Goal: Task Accomplishment & Management: Manage account settings

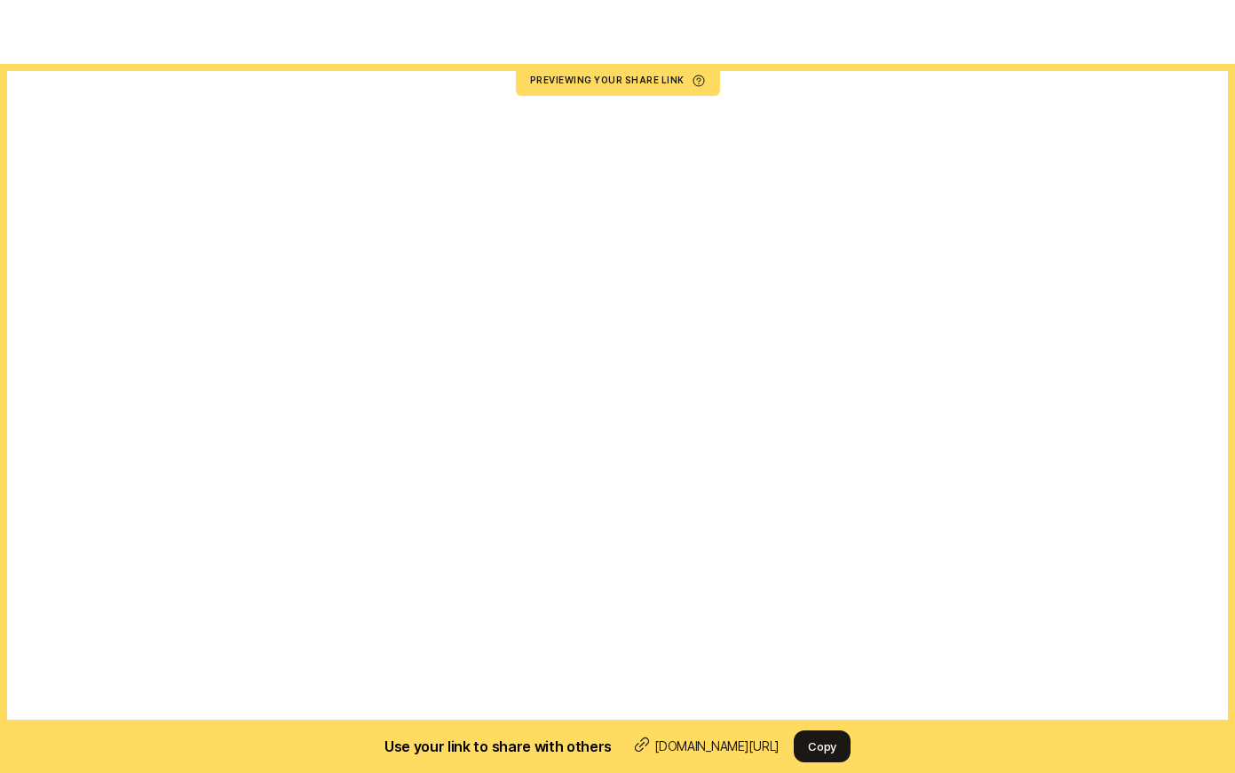
click at [87, 42] on p "Manage Search" at bounding box center [88, 31] width 90 height 21
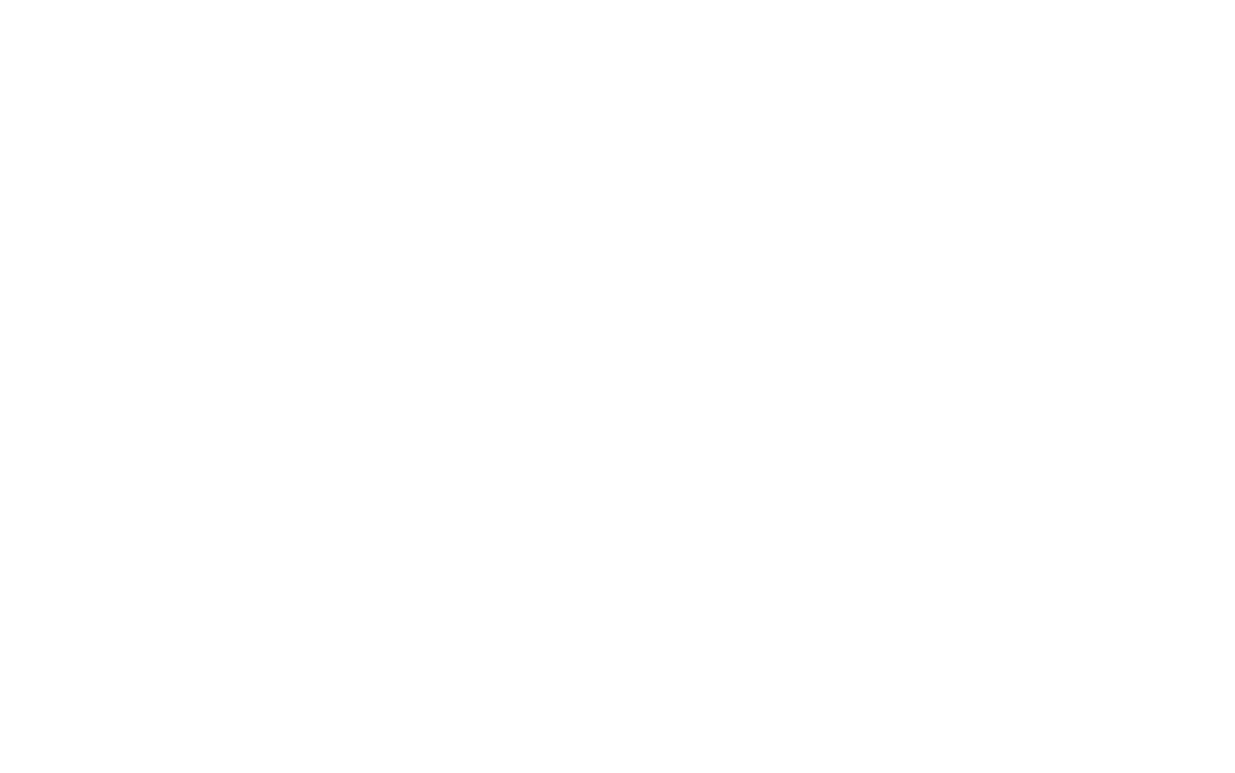
click at [289, 462] on button "Edit Search" at bounding box center [299, 446] width 108 height 32
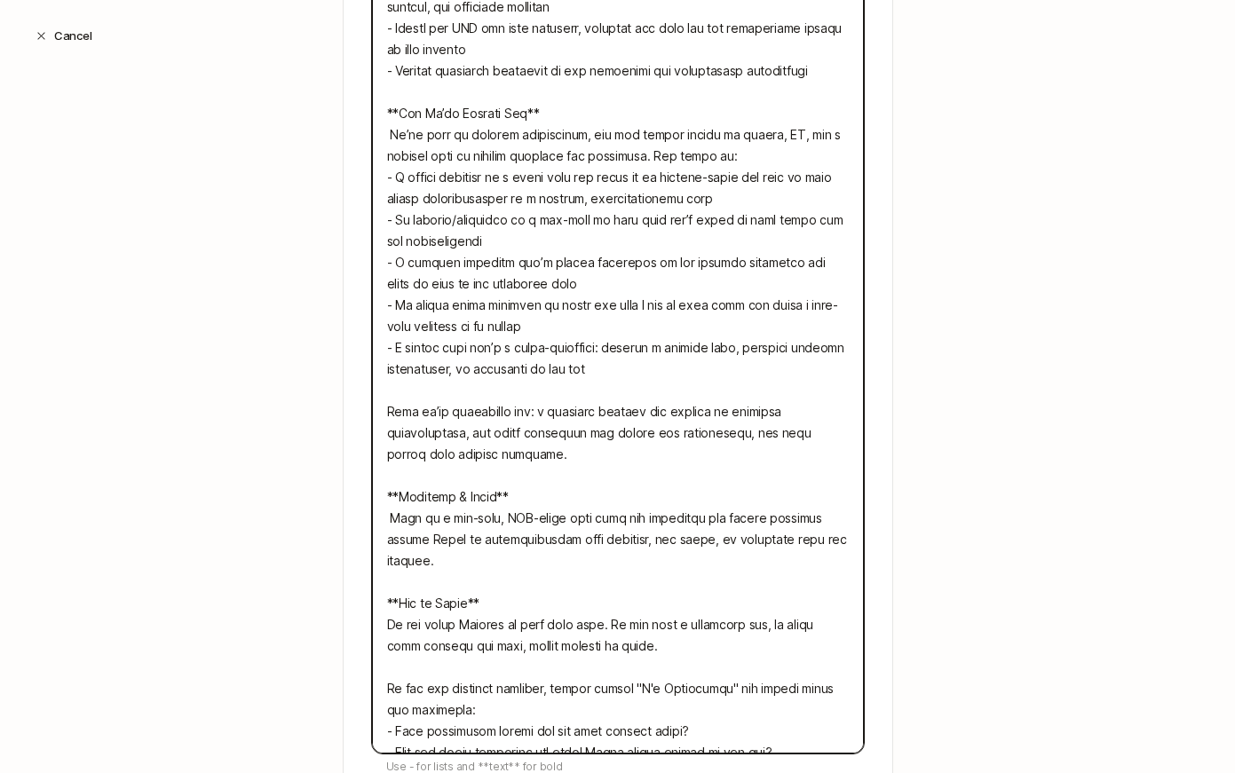
scroll to position [1446, 0]
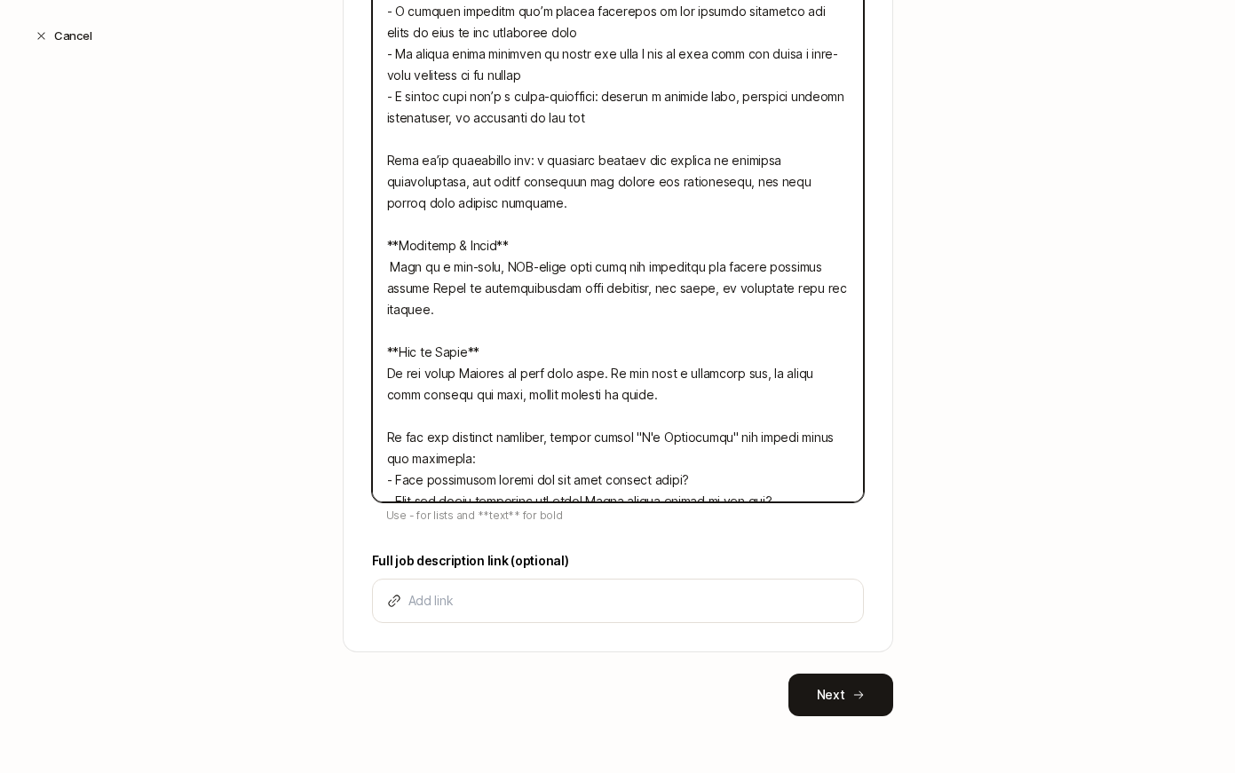
drag, startPoint x: 385, startPoint y: 384, endPoint x: 802, endPoint y: 490, distance: 429.6
paste textarea "Torch Capital is looking for our next Associate: someone who’s obsessed with me…"
type textarea "Torch Capital is looking for our next Associate: someone who’s obsessed with me…"
type textarea "x"
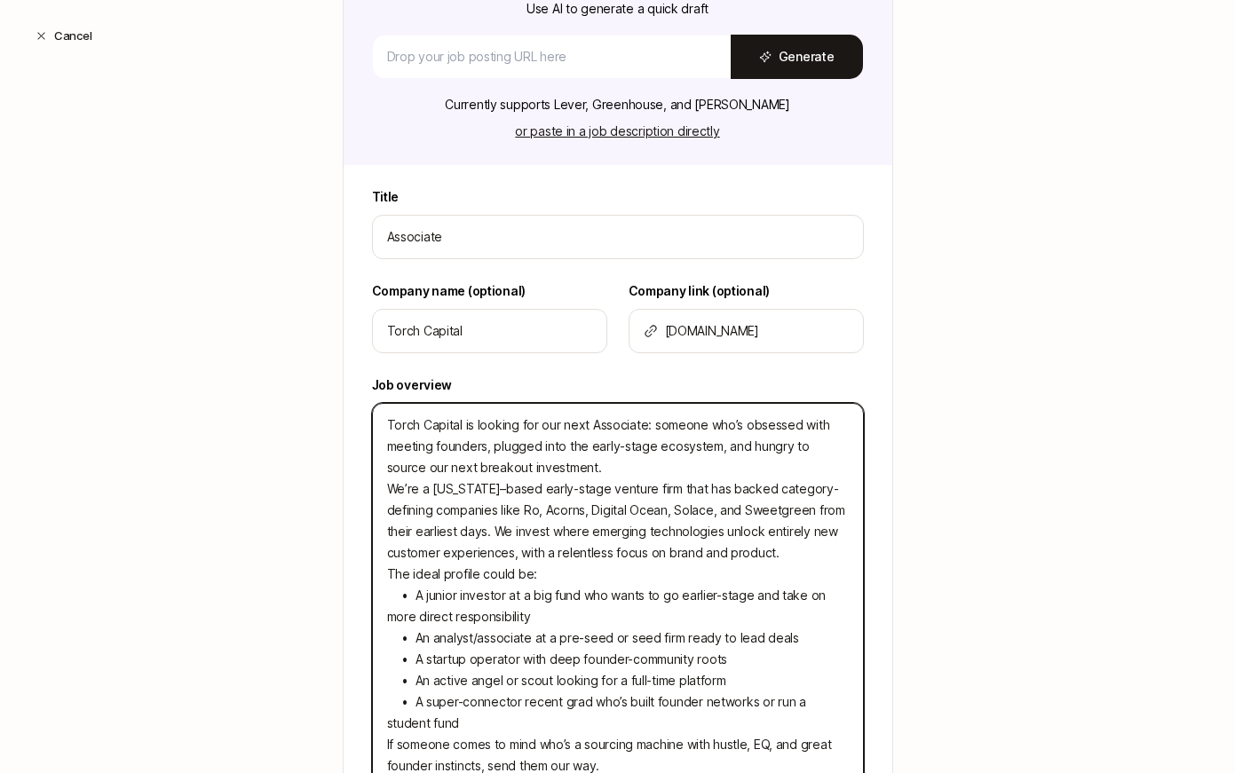
scroll to position [358, 0]
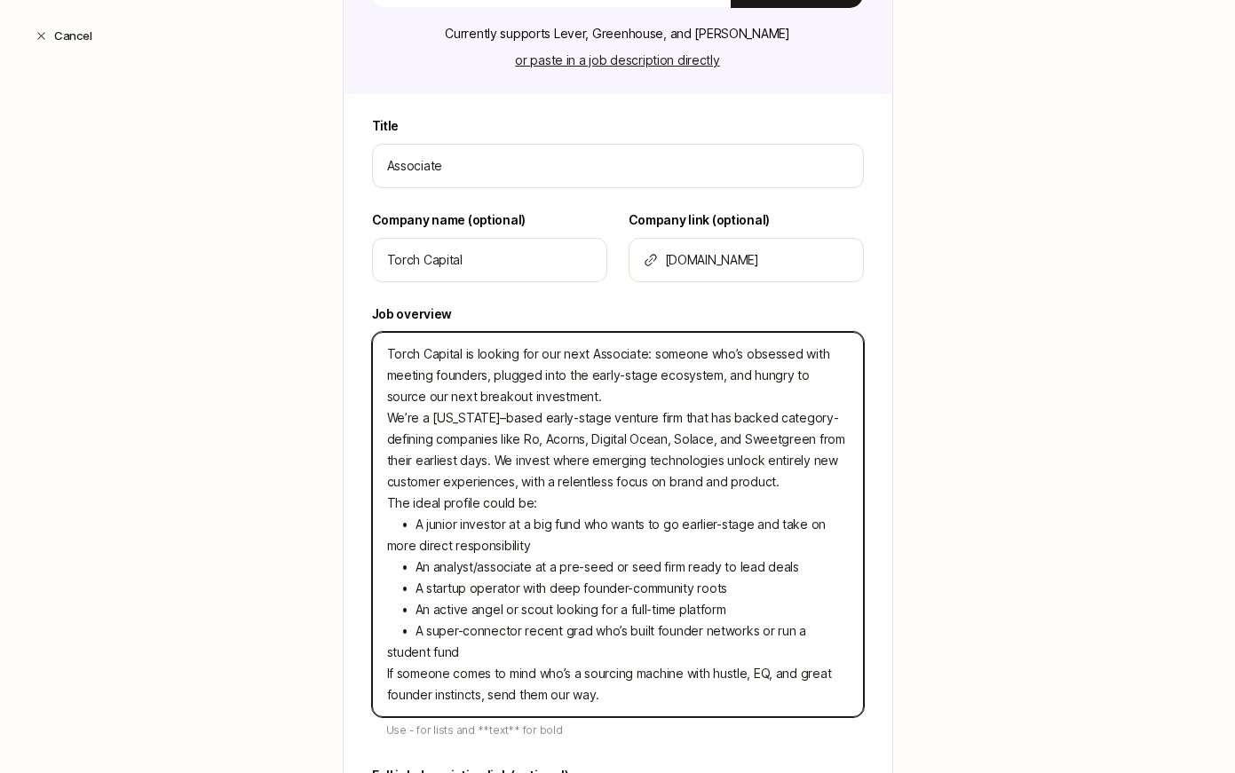
click at [585, 400] on textarea "Torch Capital is looking for our next Associate: someone who’s obsessed with me…" at bounding box center [618, 524] width 492 height 385
type textarea "Torch Capital is looking for our next Associate: someone who’s obsessed with me…"
type textarea "x"
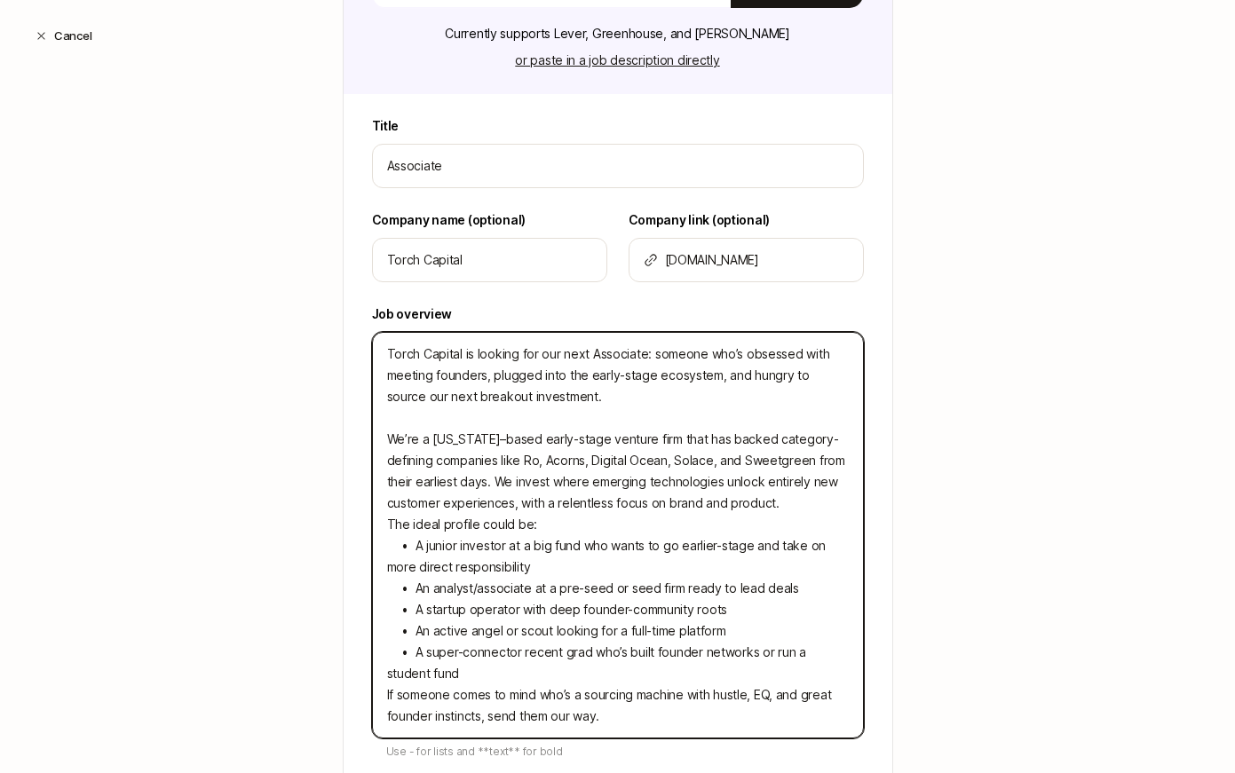
click at [390, 524] on textarea "Title" at bounding box center [618, 535] width 492 height 407
type textarea "Torch Capital is looking for our next Associate: someone who’s obsessed with me…"
type textarea "x"
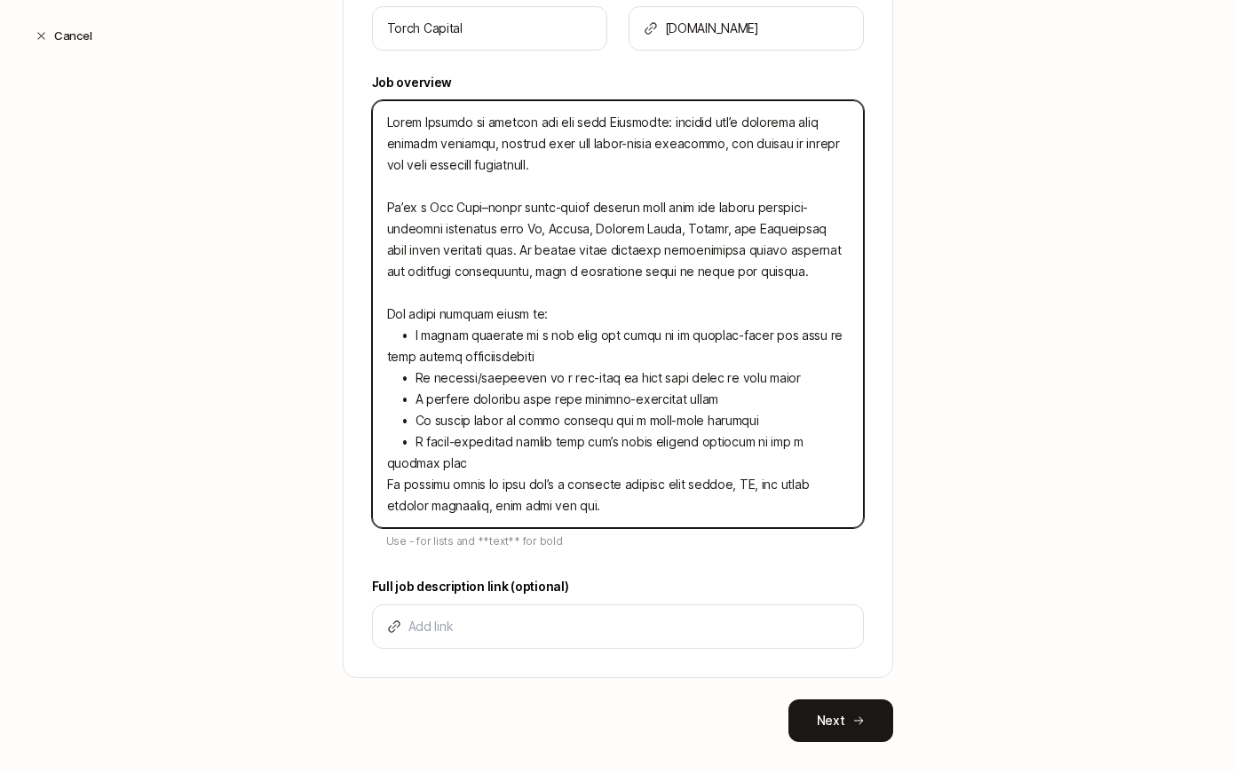
scroll to position [602, 0]
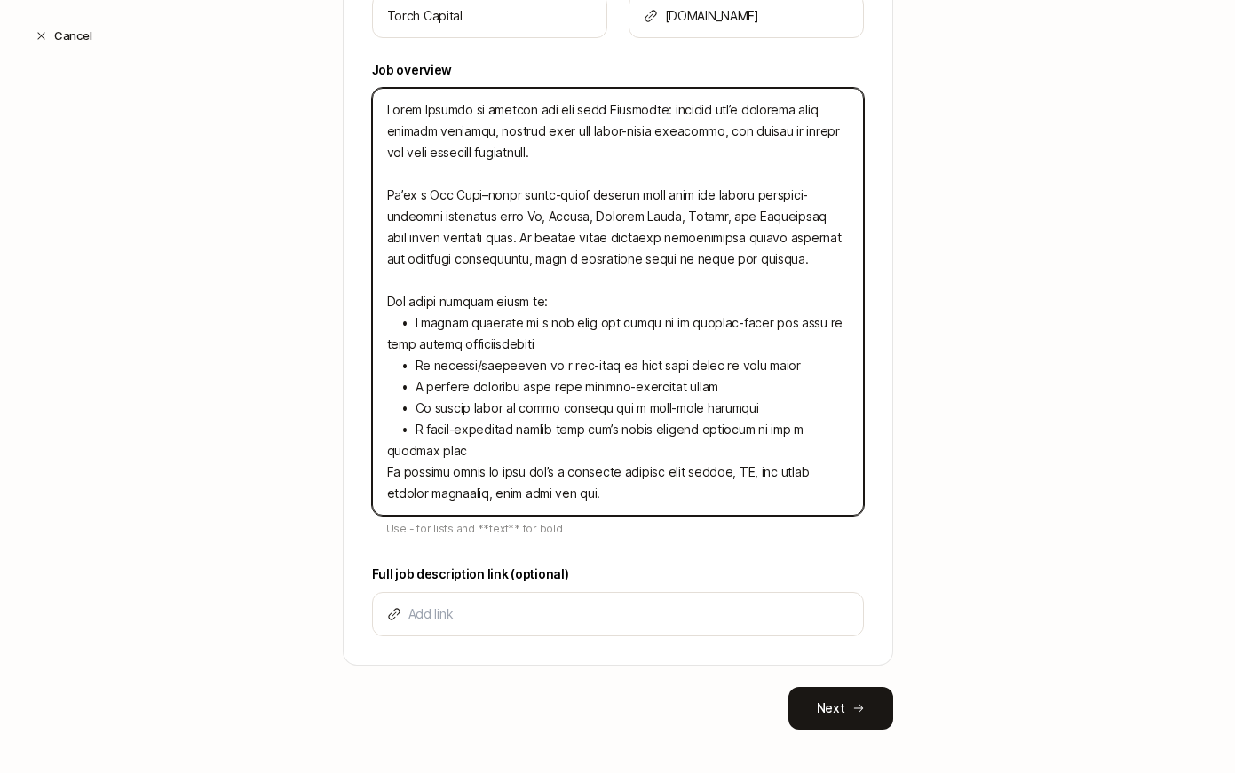
click at [385, 476] on textarea "Title" at bounding box center [618, 302] width 492 height 428
type textarea "Torch Capital is looking for our next Associate: someone who’s obsessed with me…"
type textarea "x"
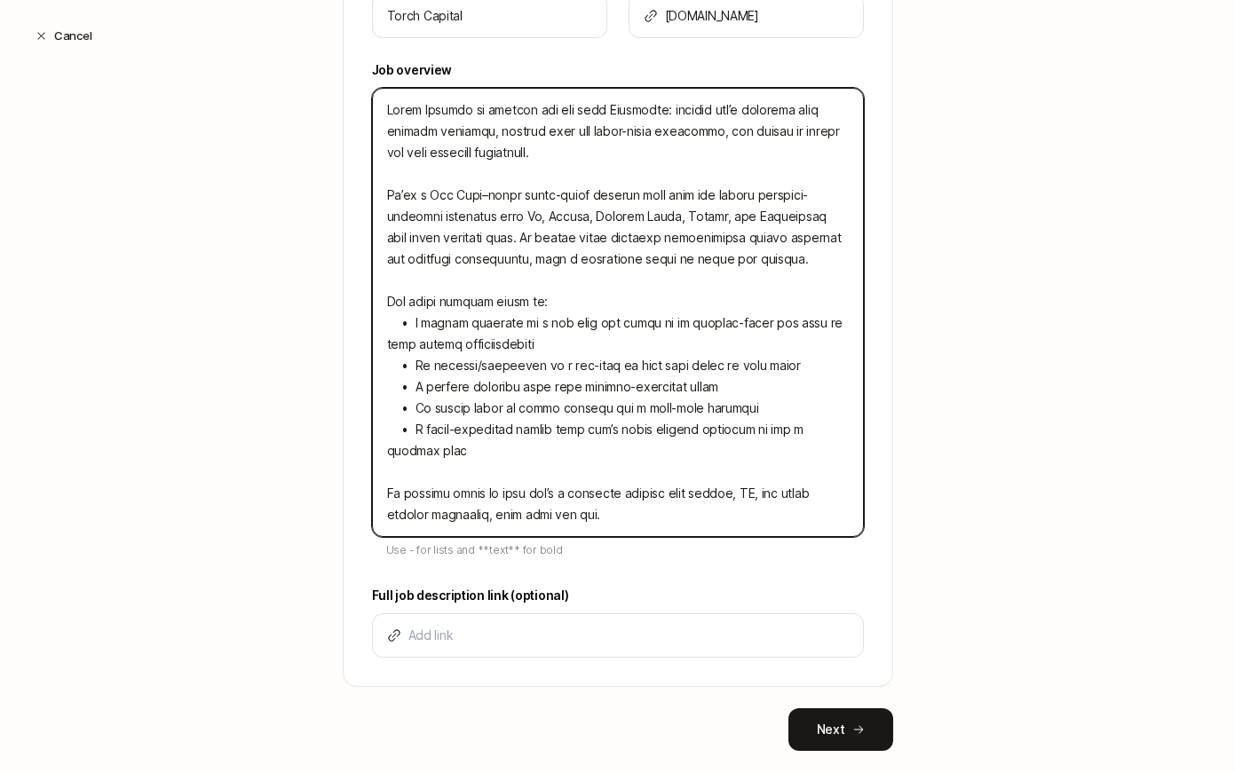
click at [623, 518] on textarea "Title" at bounding box center [618, 312] width 492 height 449
type textarea "Torch Capital is looking for our next Associate: someone who’s obsessed with me…"
type textarea "x"
type textarea "Torch Capital is looking for our next Associate: someone who’s obsessed with me…"
type textarea "x"
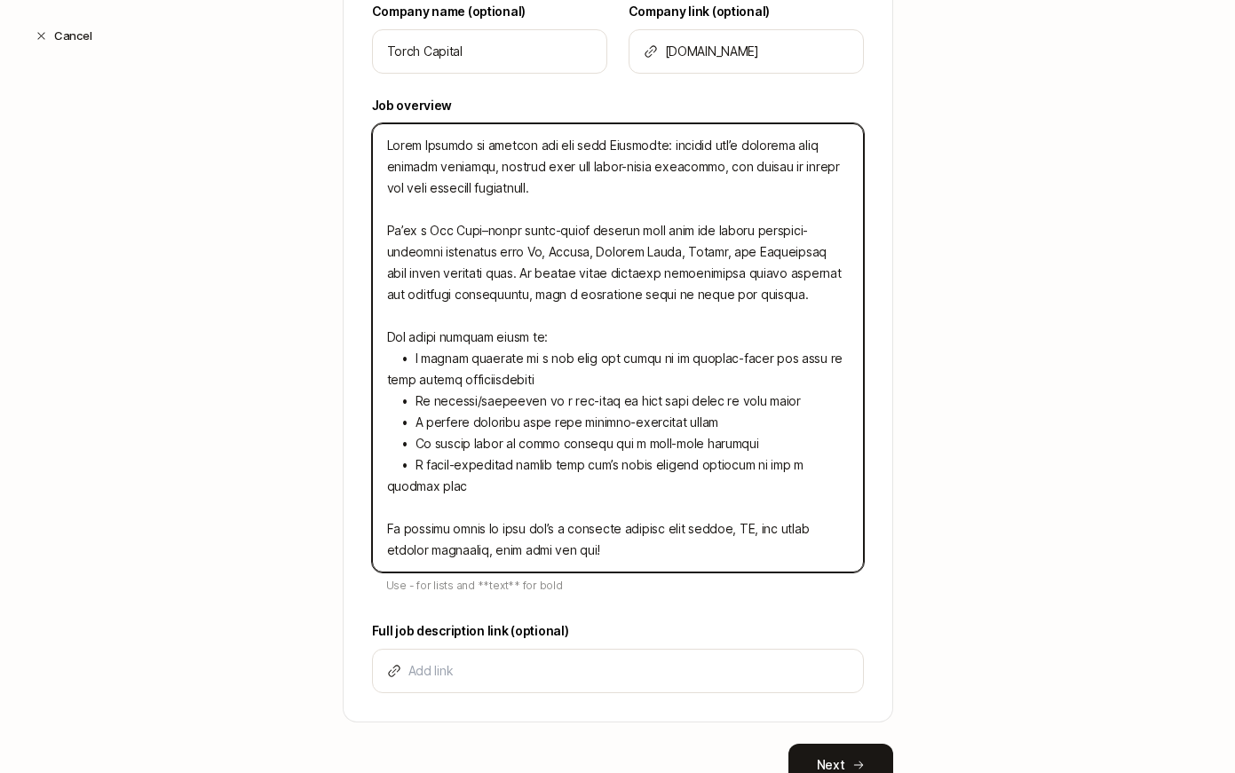
scroll to position [579, 0]
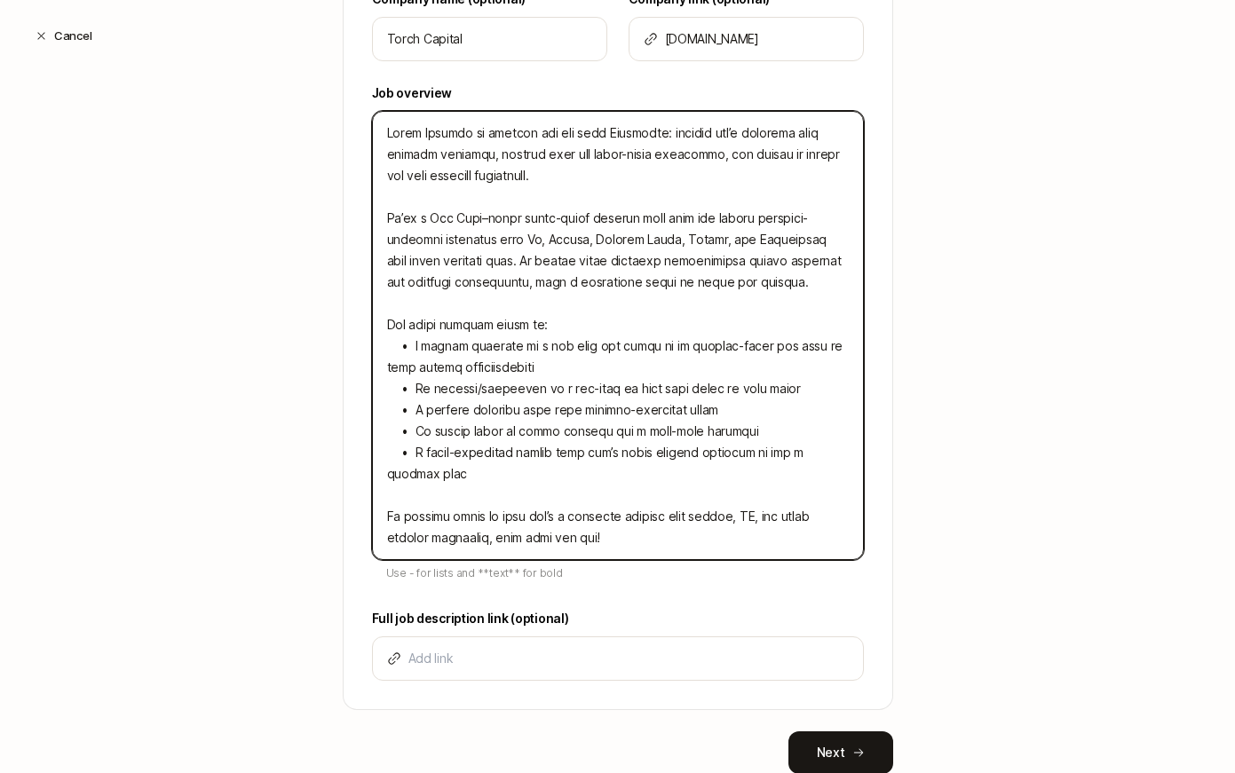
drag, startPoint x: 644, startPoint y: 132, endPoint x: 384, endPoint y: 136, distance: 259.3
click at [384, 136] on textarea "Title" at bounding box center [618, 335] width 492 height 449
type textarea ""Torch Capital is looking for our next Associate: someone who’s obsessed with m…"
type textarea "x"
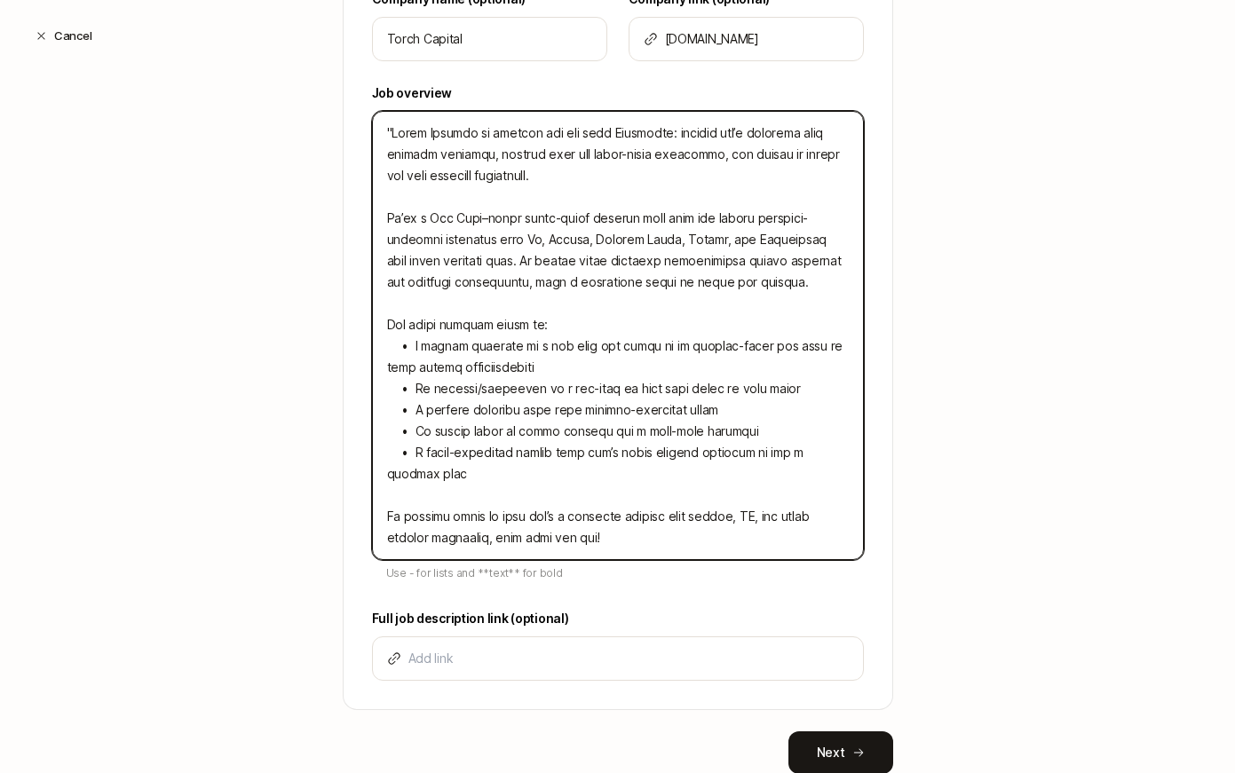
type textarea "Torch Capital is looking for our next Associate: someone who’s obsessed with me…"
type textarea "x"
type textarea "*Torch Capital is looking for our next Associate: someone who’s obsessed with m…"
type textarea "x"
type textarea "**Torch Capital is looking for our next Associate: someone who’s obsessed with …"
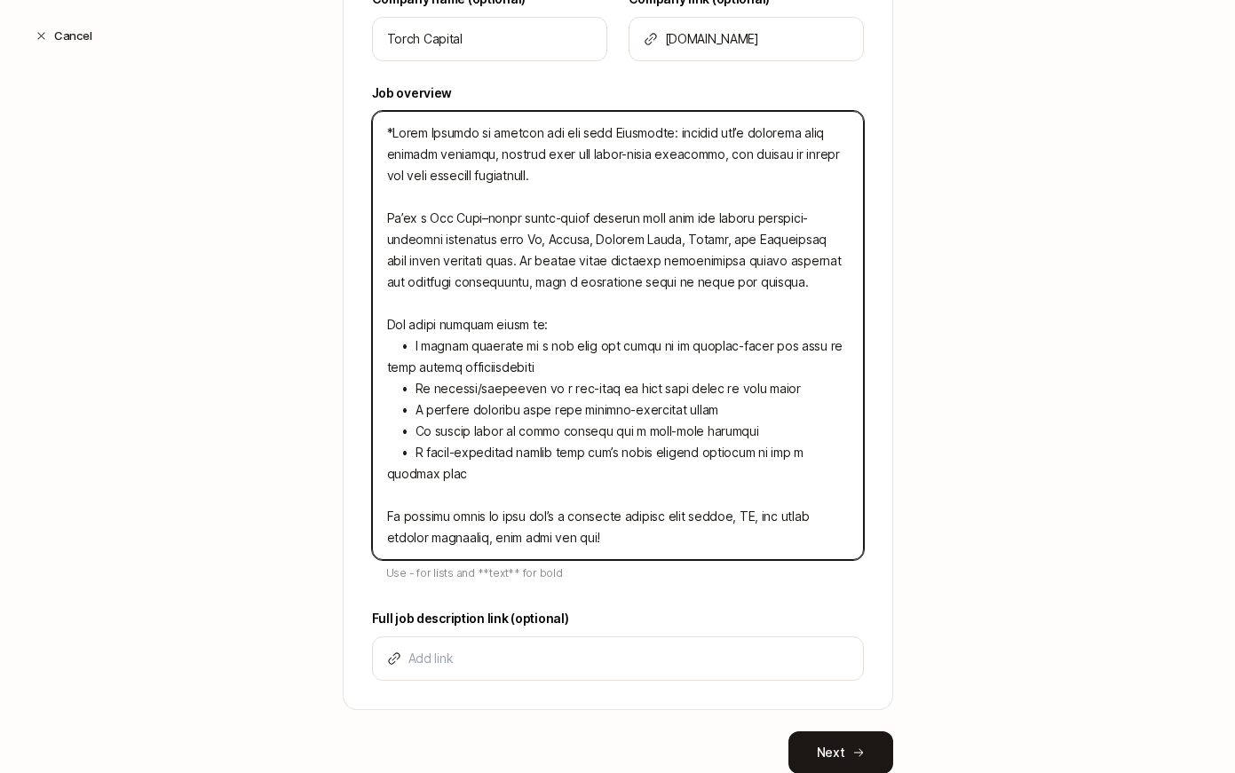
type textarea "x"
click at [660, 132] on textarea "Title" at bounding box center [618, 335] width 492 height 449
type textarea "**Torch Capital is looking for our next Associate:* someone who’s obsessed with…"
type textarea "x"
type textarea "**Torch Capital is looking for our next Associate:** someone who’s obsessed wit…"
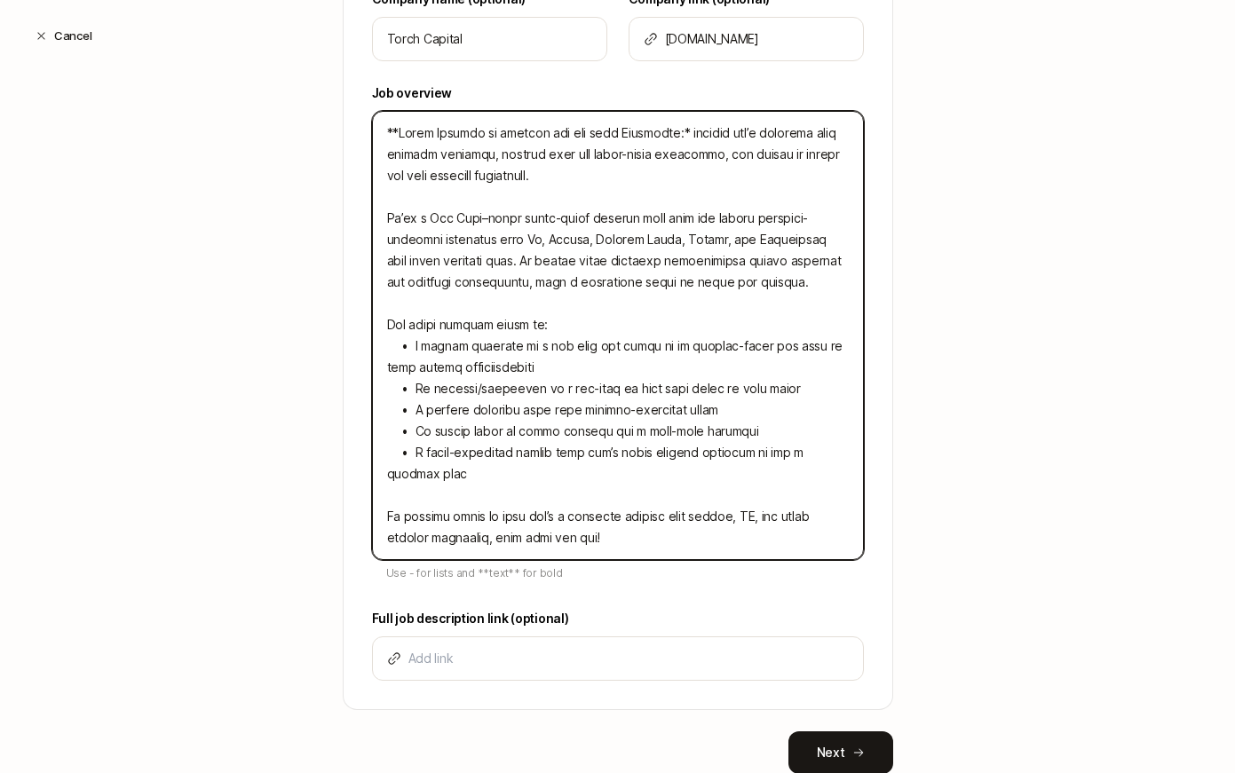
type textarea "x"
click at [758, 134] on textarea "Title" at bounding box center [618, 335] width 492 height 449
type textarea "**Torch Capital is looking for our next Associate:** someone who’ obsessed with…"
type textarea "x"
type textarea "**Torch Capital is looking for our next Associate:** someone who’ obsessed with…"
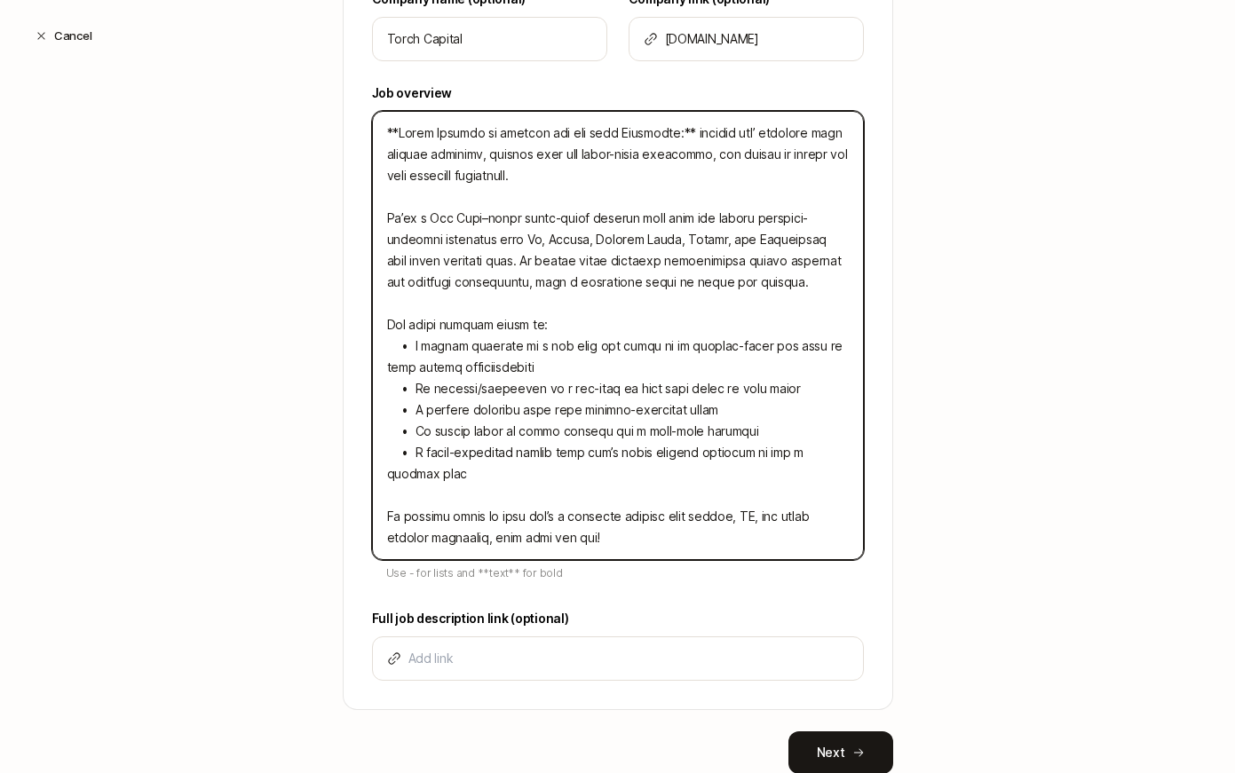
type textarea "x"
type textarea "**Torch Capital is looking for our next Associate:** someone who’ i obsessed wi…"
type textarea "x"
type textarea "**Torch Capital is looking for our next Associate:** someone who’ is obsessed w…"
type textarea "x"
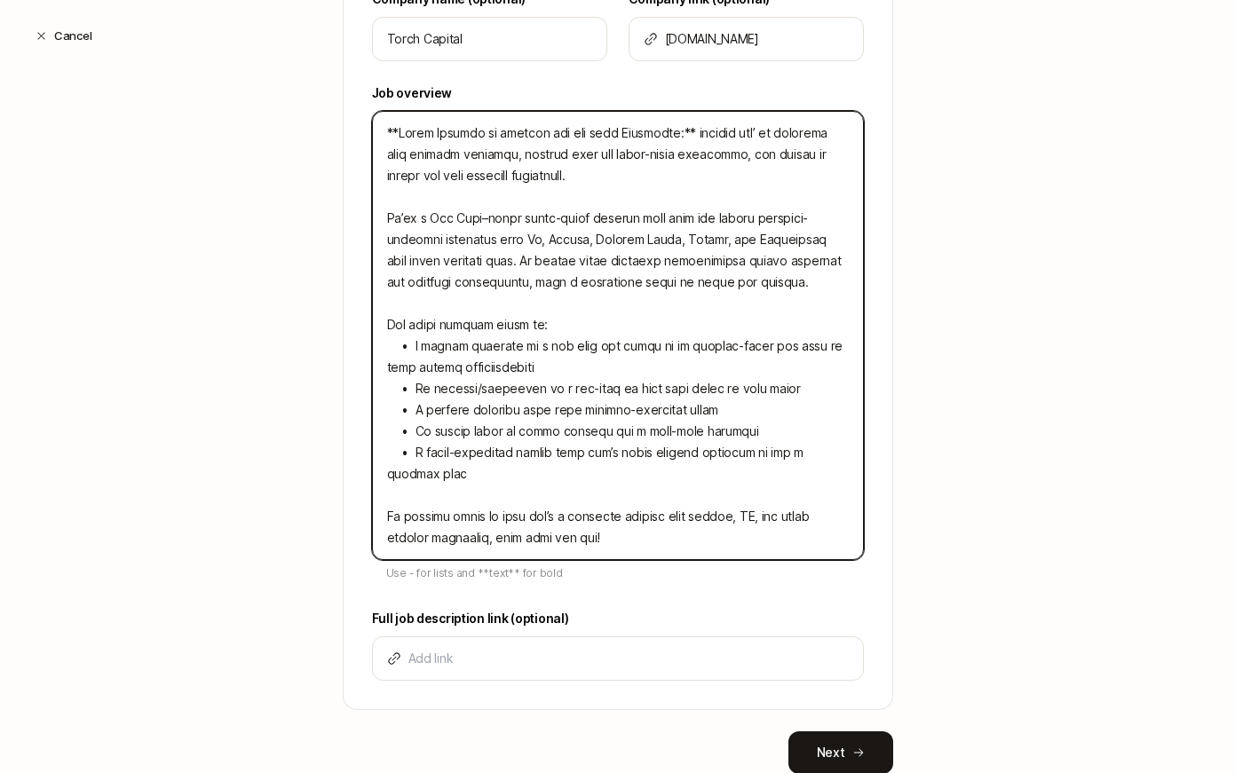
type textarea "**Torch Capital is looking for our next Associate:** someone who’ i obsessed wi…"
type textarea "x"
type textarea "**Torch Capital is looking for our next Associate:** someone who’ obsessed with…"
type textarea "x"
type textarea "**Torch Capital is looking for our next Associate:** someone who’ obsessed with…"
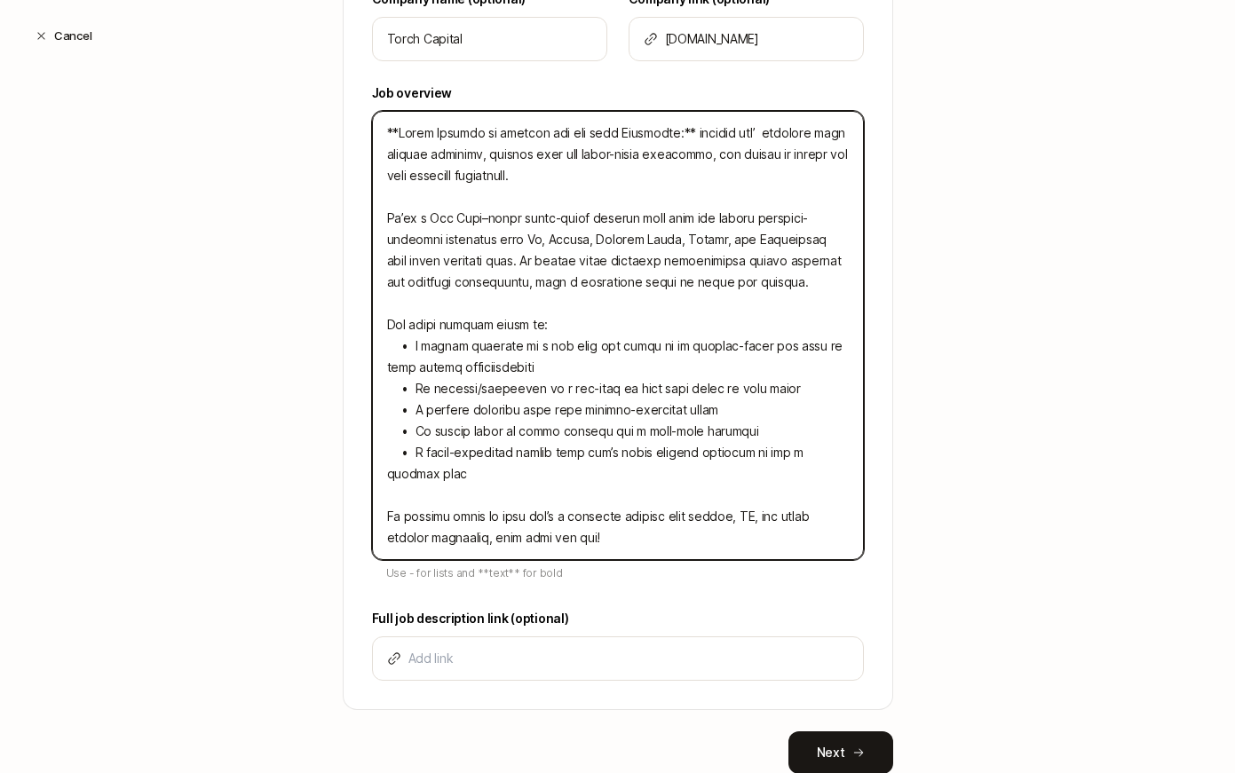
type textarea "x"
type textarea "**Torch Capital is looking for our next Associate:** someone who obsessed with …"
type textarea "x"
type textarea "**Torch Capital is looking for our next Associate:** someone who obsessed with …"
type textarea "x"
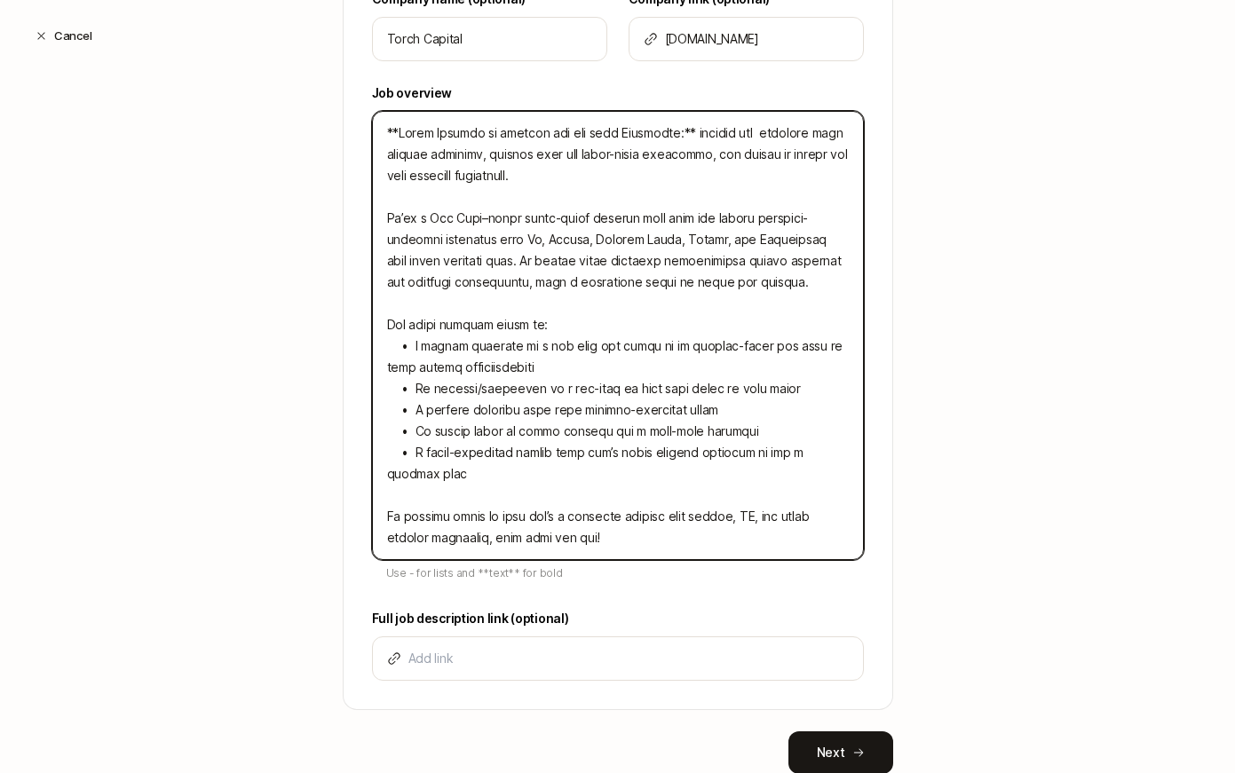
type textarea "**Torch Capital is looking for our next Associate:** someone who i obsessed wit…"
type textarea "x"
type textarea "**Torch Capital is looking for our next Associate:** someone who is obsessed wi…"
type textarea "x"
click at [533, 325] on textarea "Title" at bounding box center [618, 335] width 492 height 449
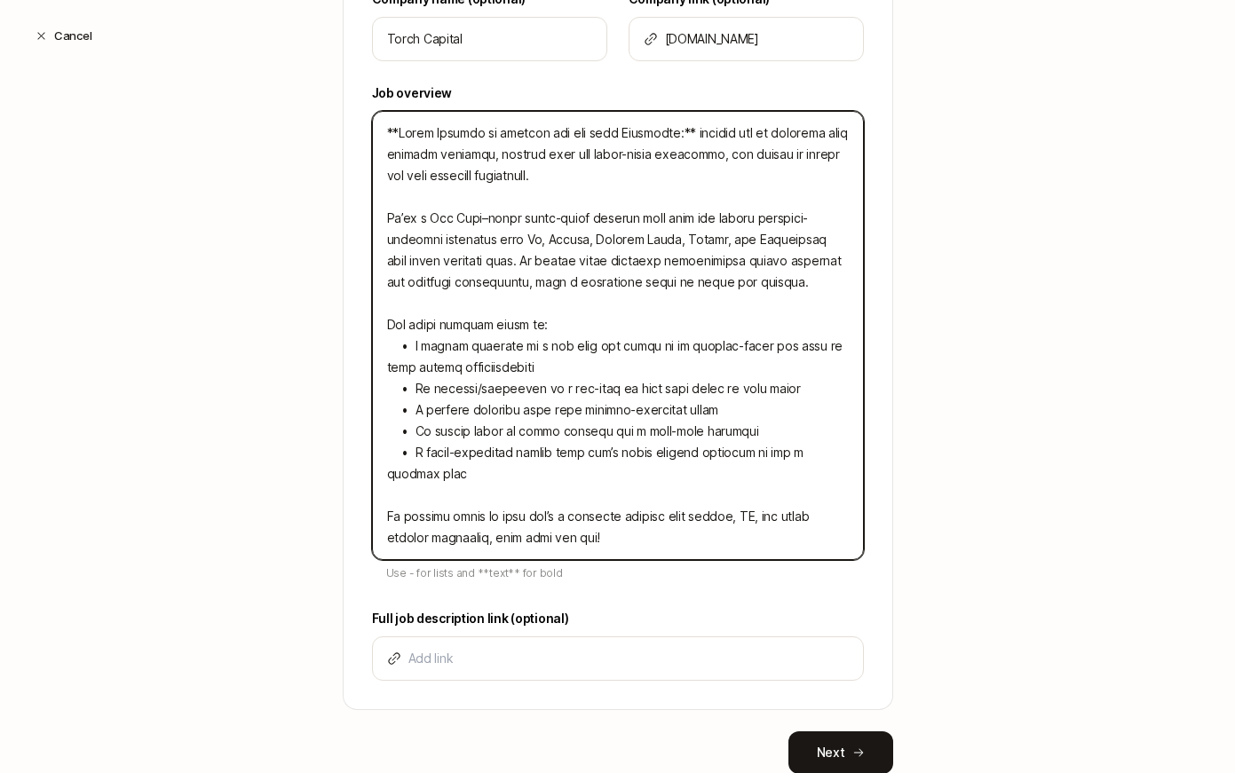
type textarea "**Torch Capital is looking for our next Associate:** someone who is obsessed wi…"
type textarea "x"
type textarea "**Torch Capital is looking for our next Associate:** someone who is obsessed wi…"
type textarea "x"
type textarea "**Torch Capital is looking for our next Associate:** someone who is obsessed wi…"
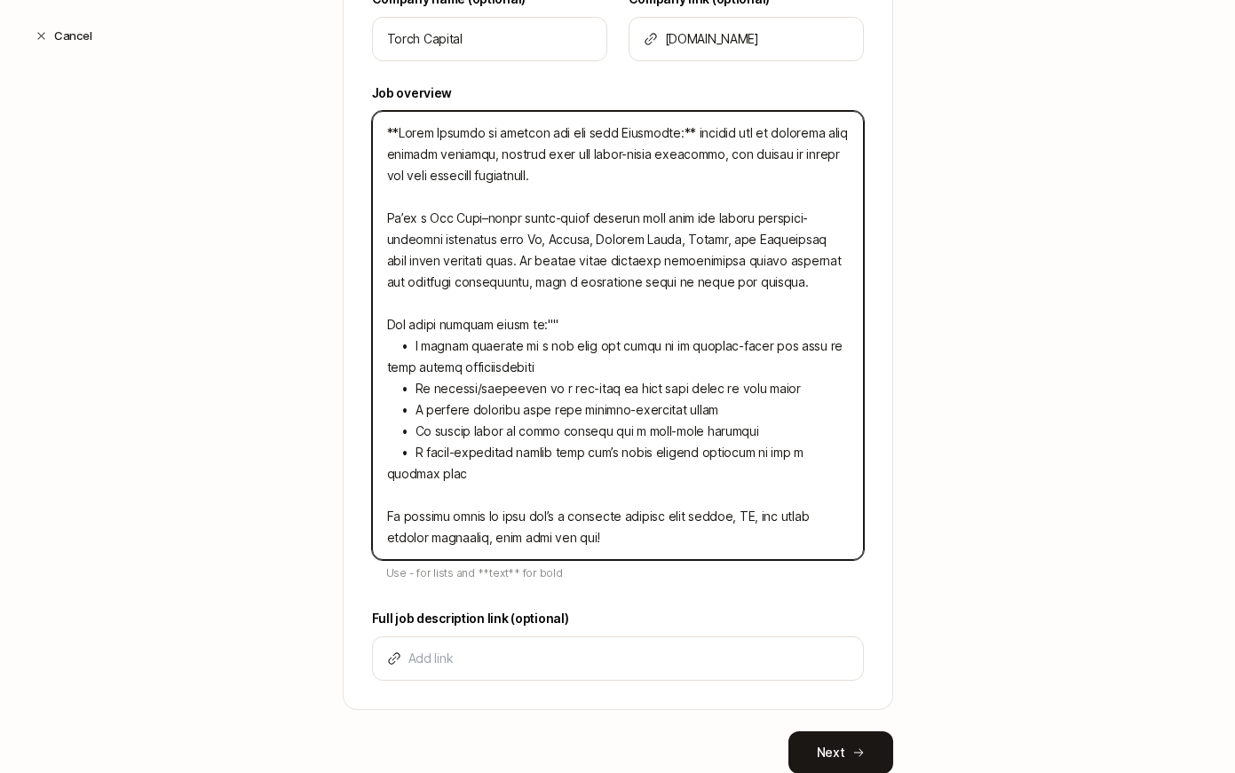
type textarea "x"
type textarea "**Torch Capital is looking for our next Associate:** someone who is obsessed wi…"
type textarea "x"
type textarea "**Torch Capital is looking for our next Associate:** someone who is obsessed wi…"
type textarea "x"
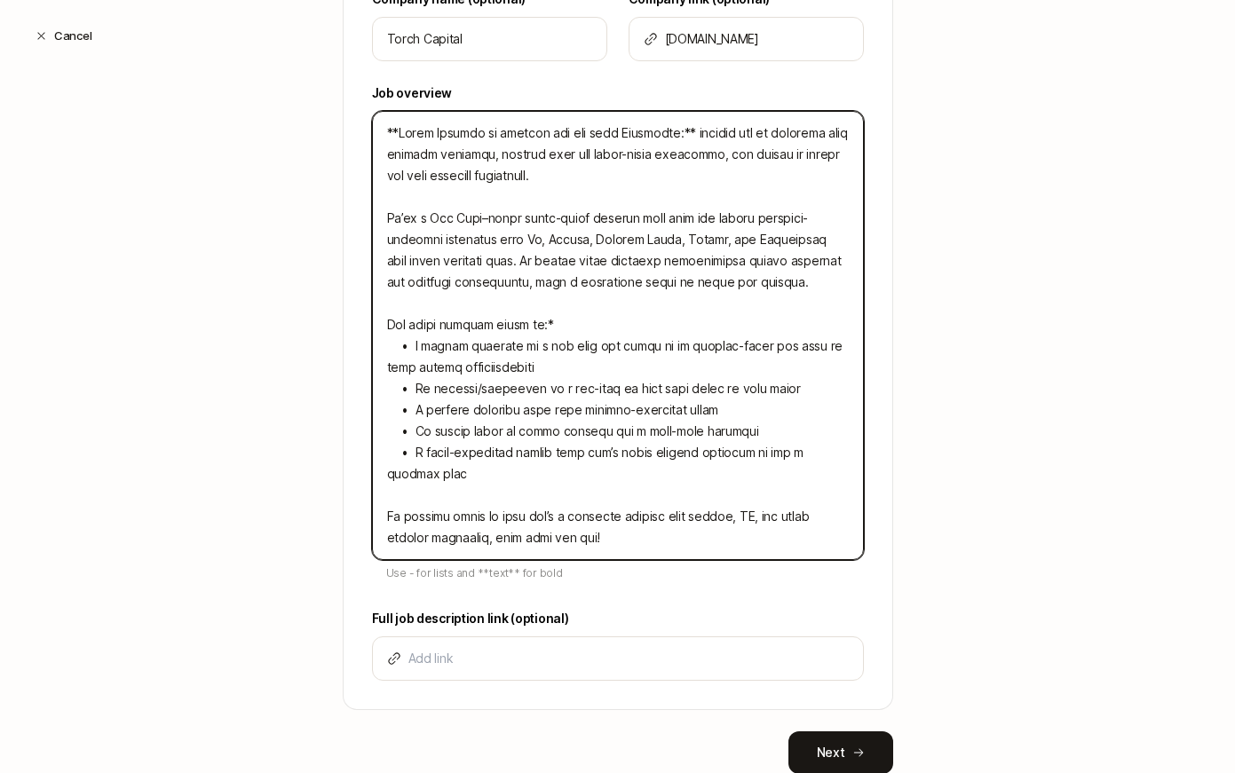
type textarea "**Torch Capital is looking for our next Associate:** someone who is obsessed wi…"
type textarea "x"
click at [389, 322] on textarea "Title" at bounding box center [618, 335] width 492 height 449
type textarea "**Torch Capital is looking for our next Associate:** someone who is obsessed wi…"
type textarea "x"
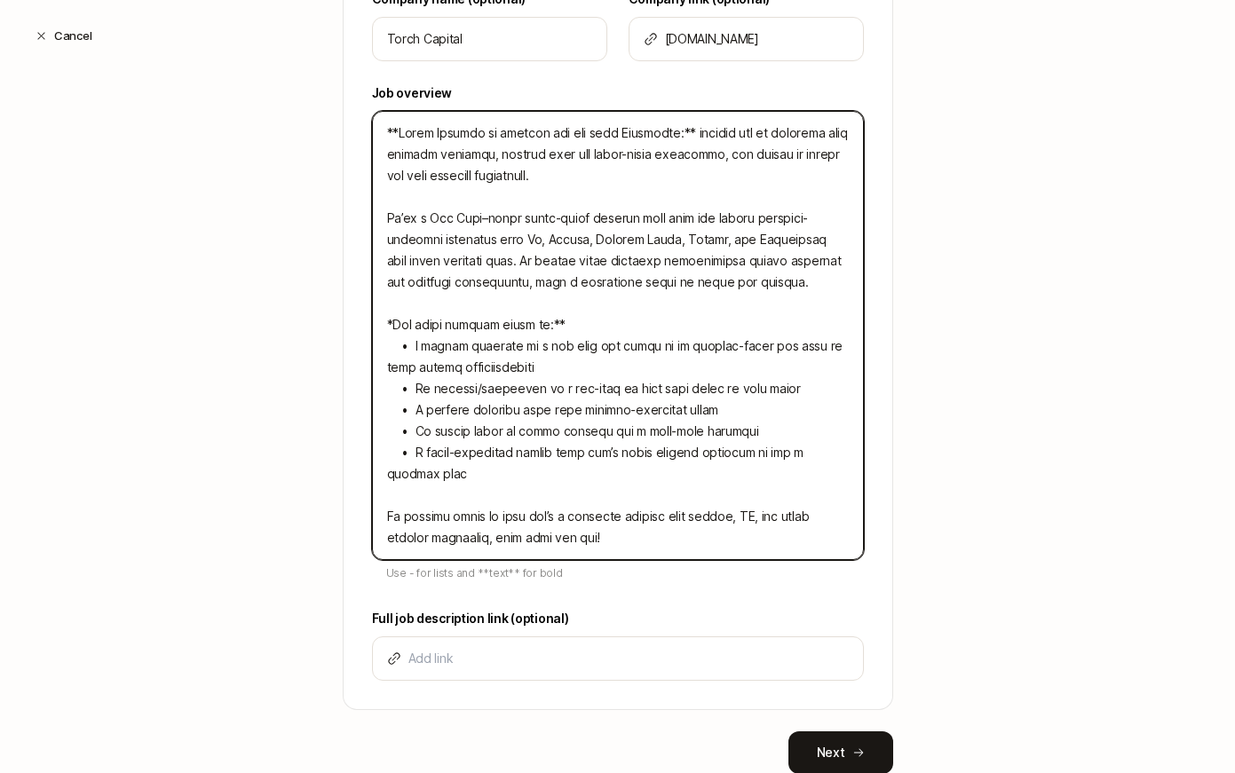
type textarea "**Torch Capital is looking for our next Associate:** someone who is obsessed wi…"
type textarea "x"
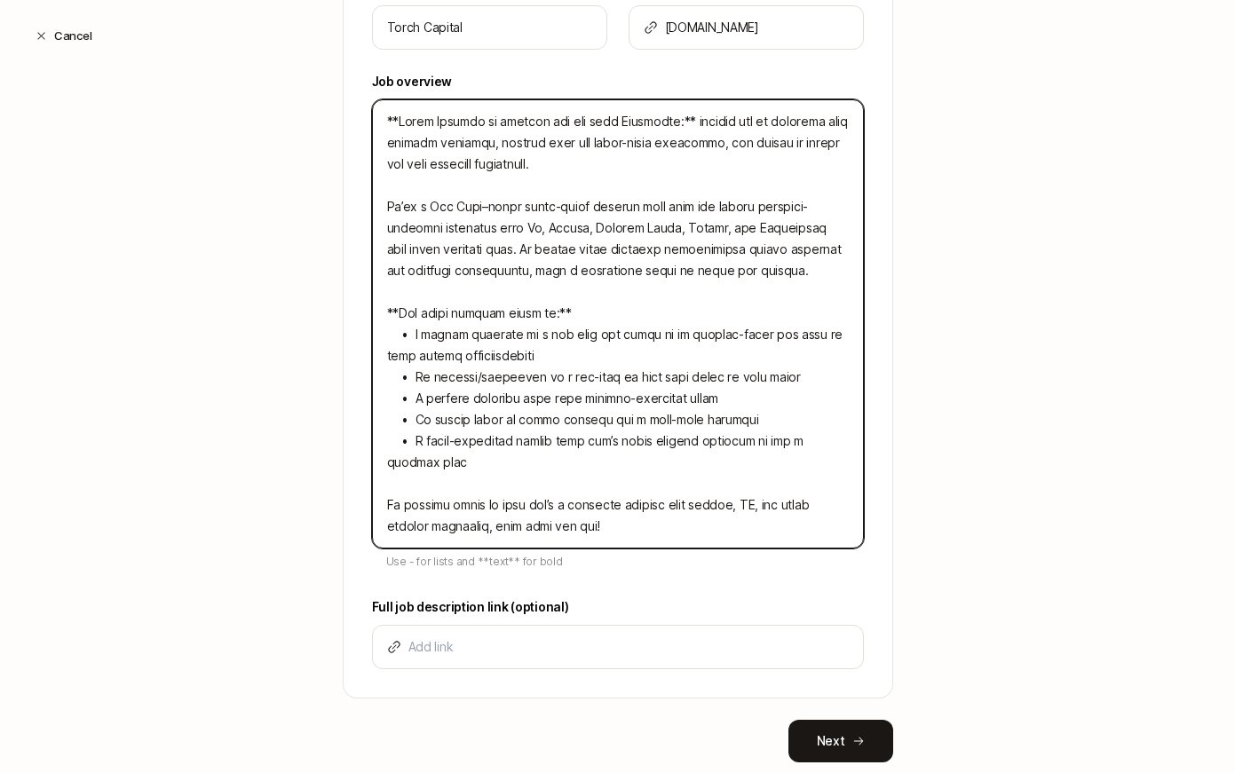
scroll to position [587, 0]
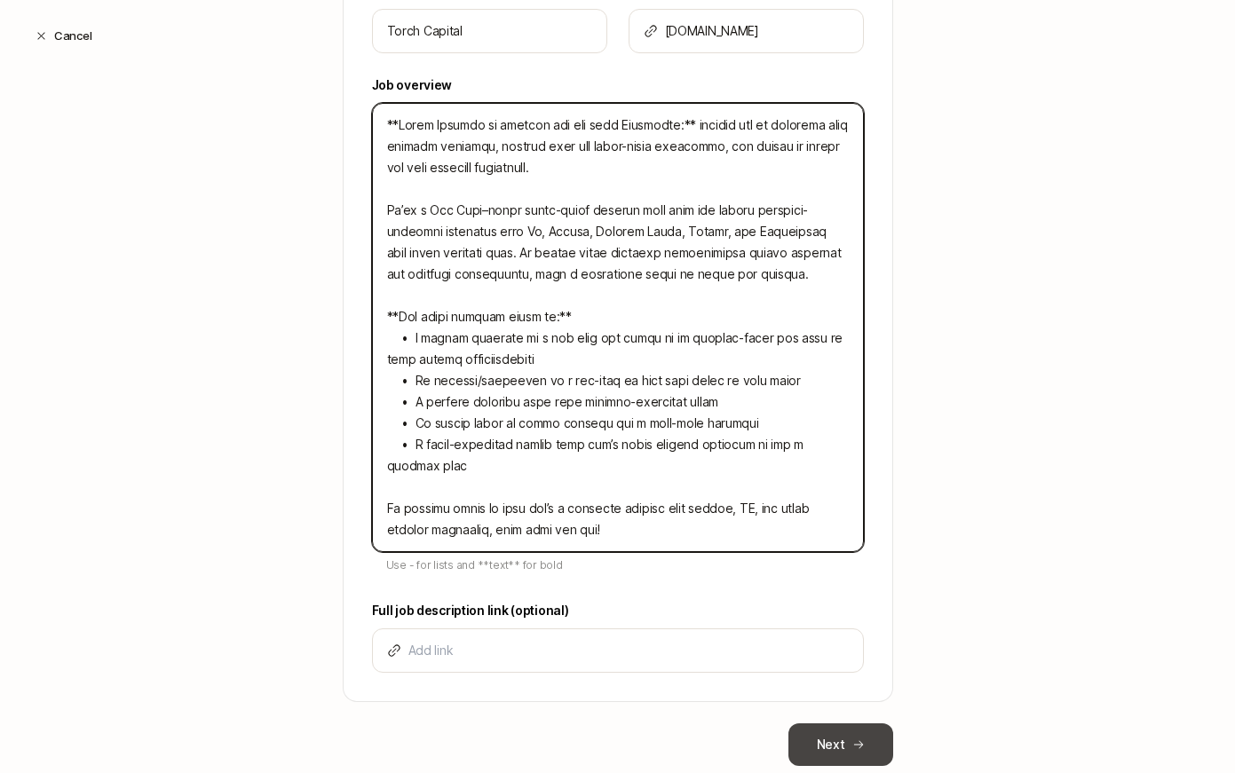
type textarea "**Torch Capital is looking for our next Associate:** someone who is obsessed wi…"
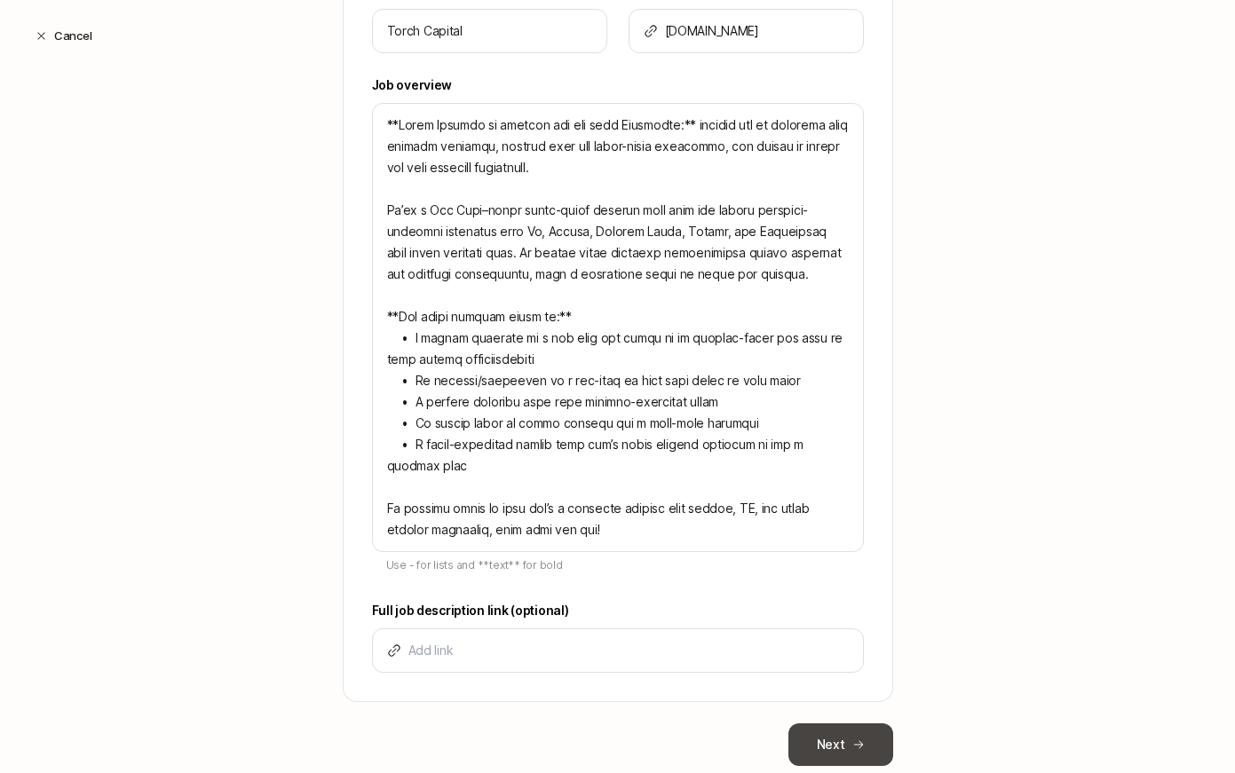
click at [846, 750] on button "Next" at bounding box center [841, 745] width 105 height 43
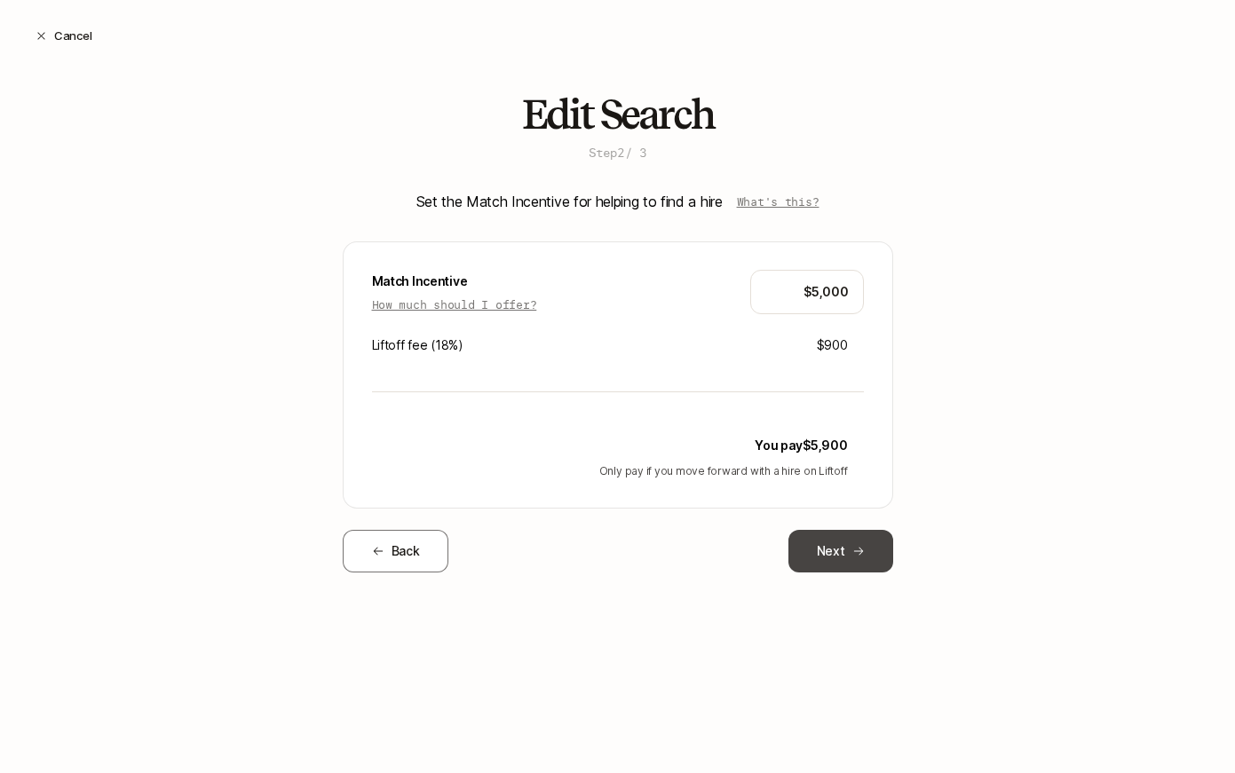
click at [853, 563] on button "Next" at bounding box center [841, 551] width 105 height 43
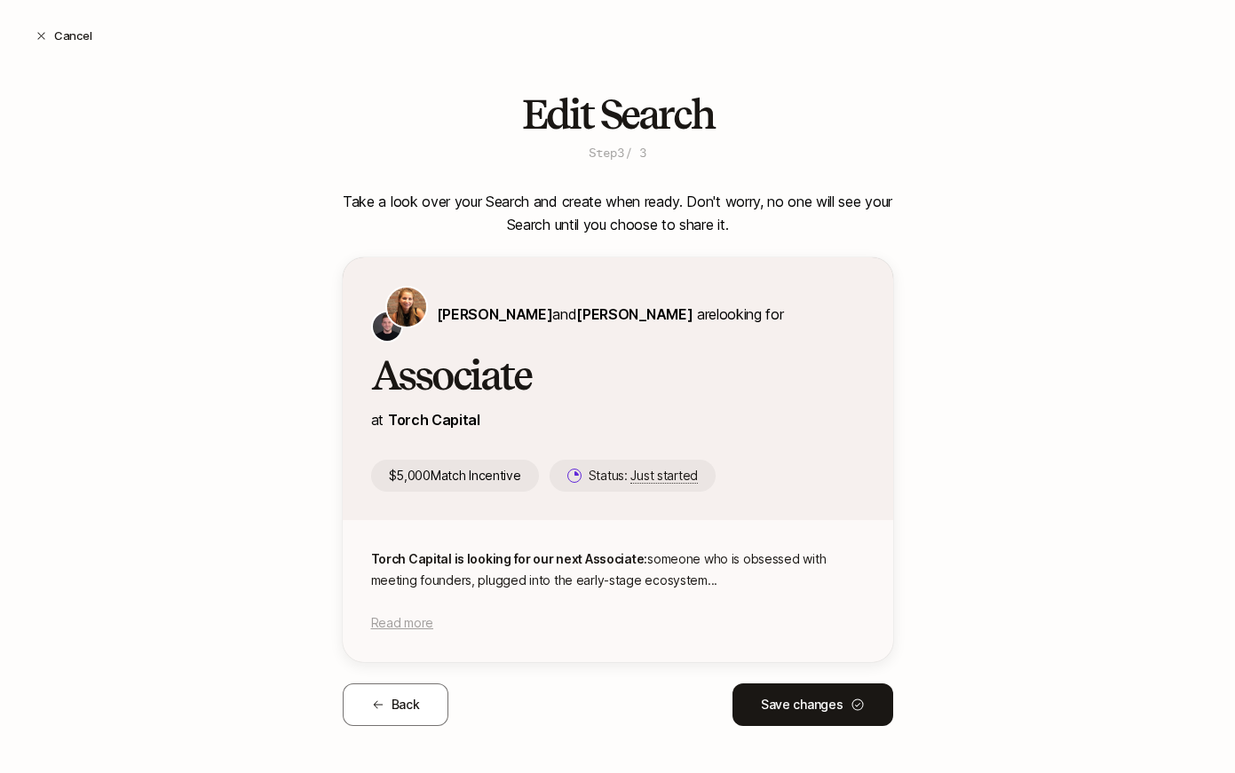
click at [383, 621] on span "Read more" at bounding box center [402, 622] width 62 height 15
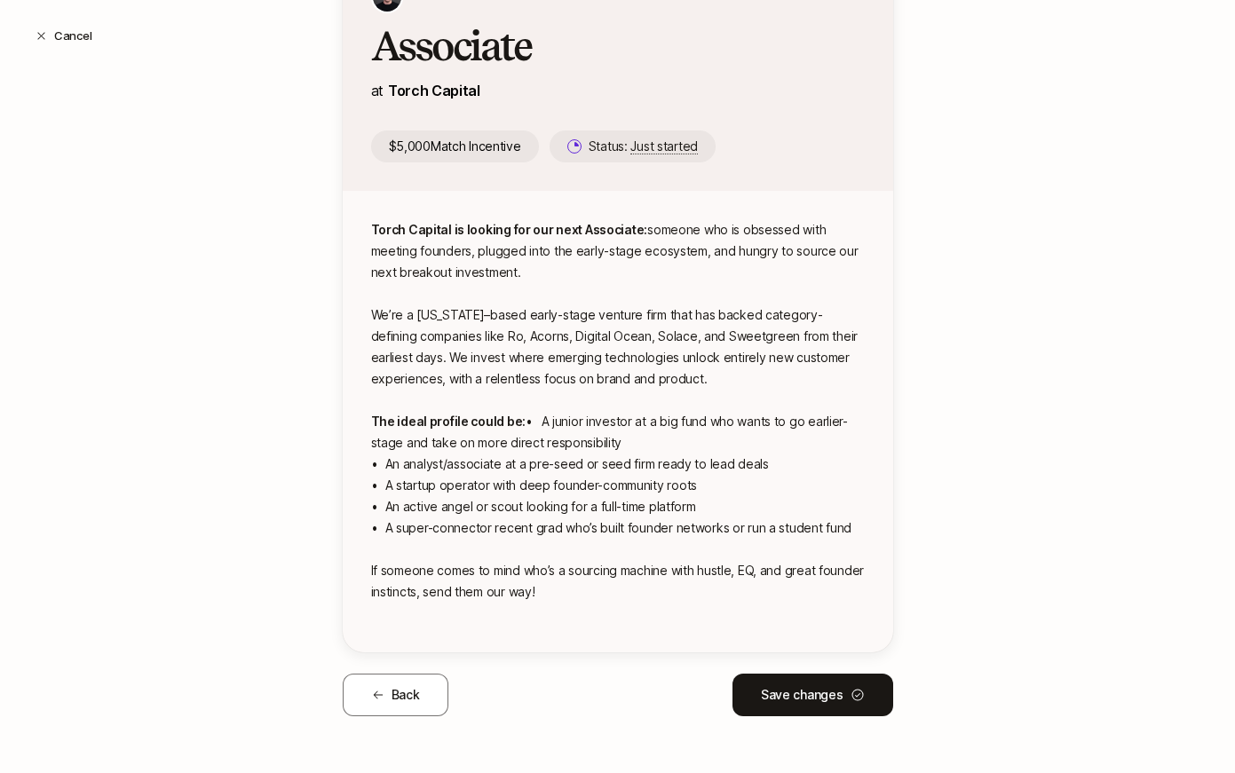
scroll to position [351, 0]
click at [822, 687] on button "Save changes" at bounding box center [813, 695] width 161 height 43
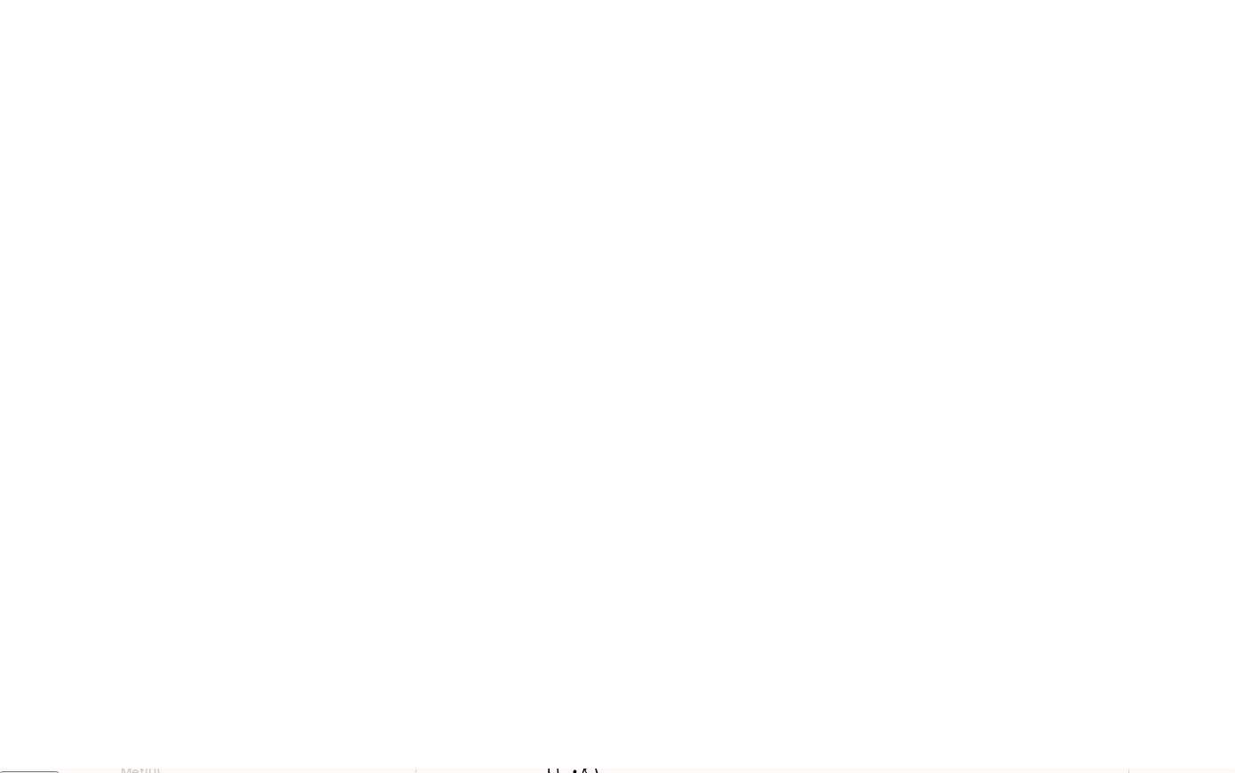
scroll to position [0, 0]
click at [163, 471] on button "Preview Search" at bounding box center [172, 469] width 131 height 32
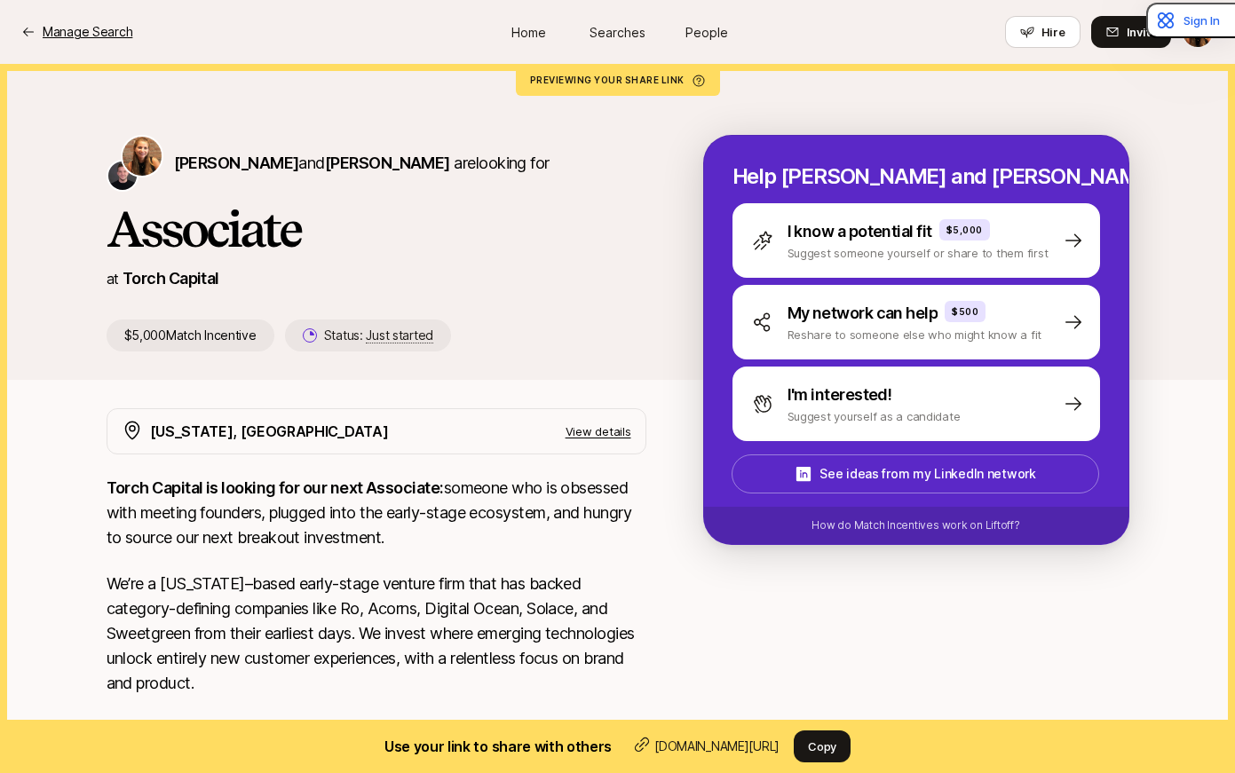
click at [102, 38] on p "Manage Search" at bounding box center [88, 31] width 90 height 21
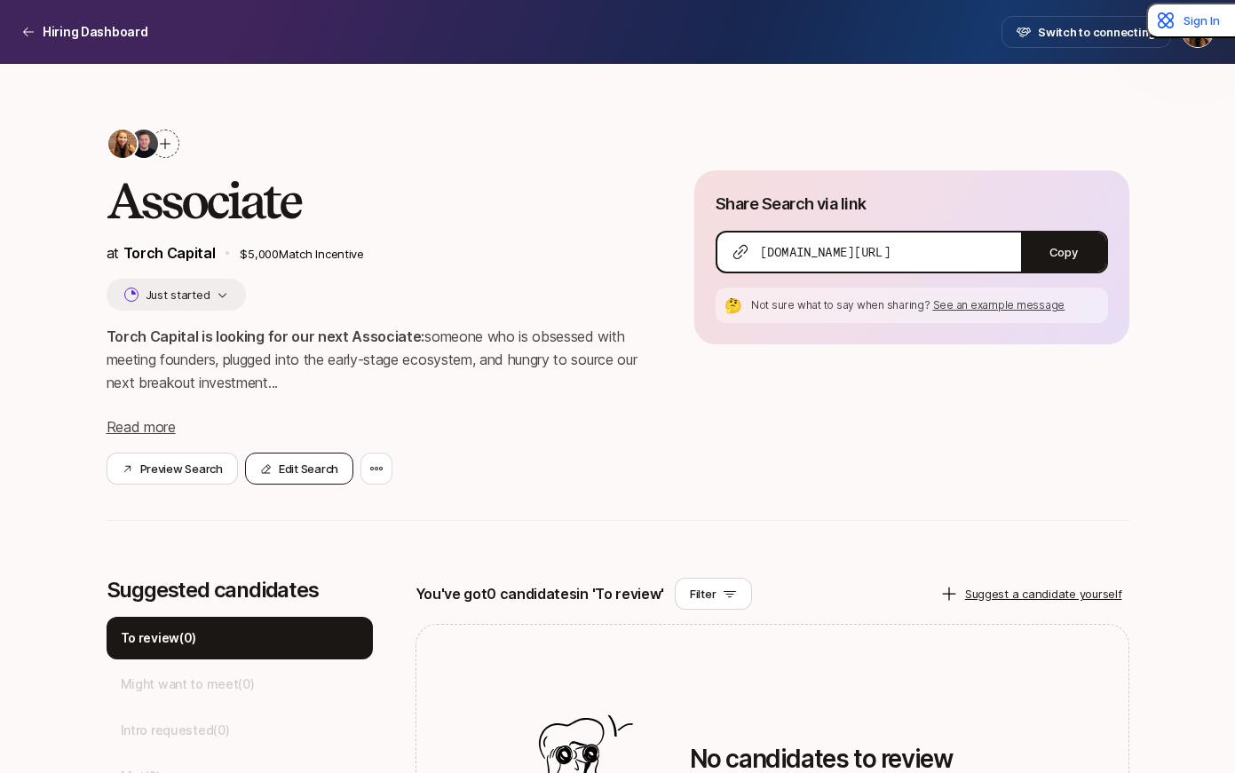
click at [282, 474] on button "Edit Search" at bounding box center [299, 469] width 108 height 32
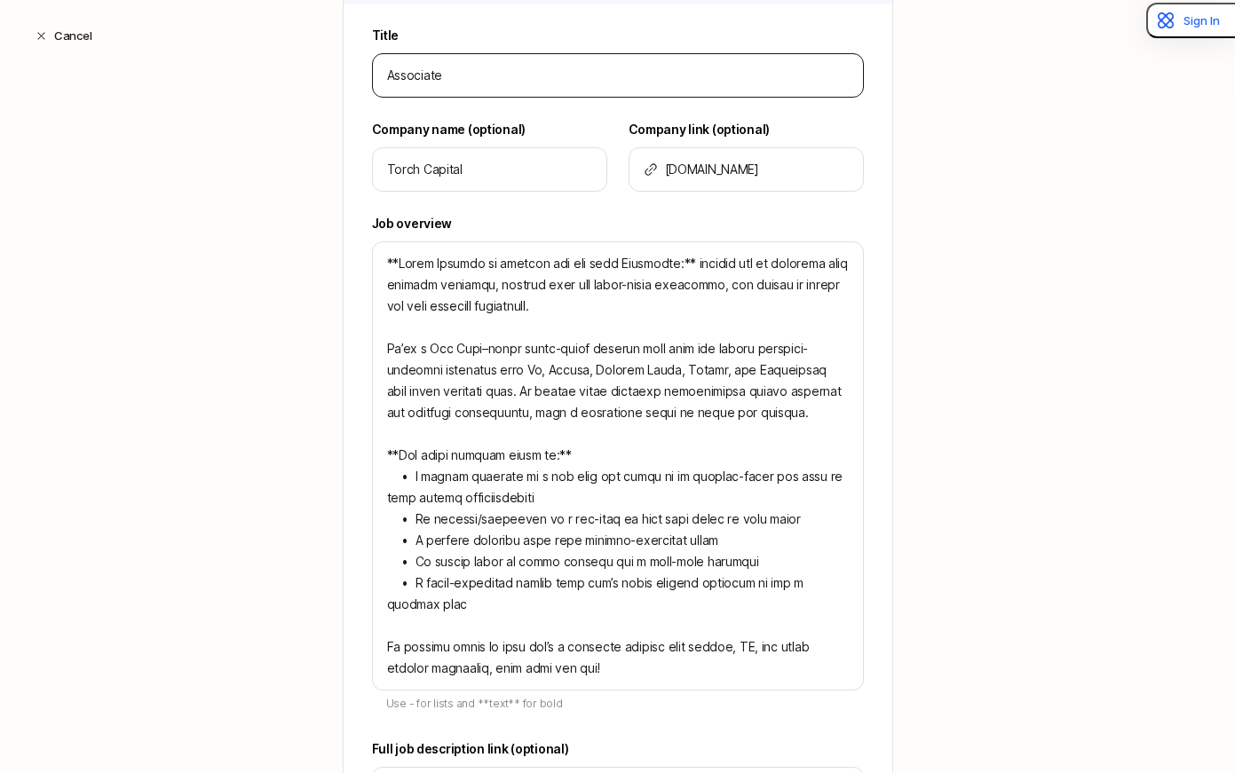
scroll to position [637, 0]
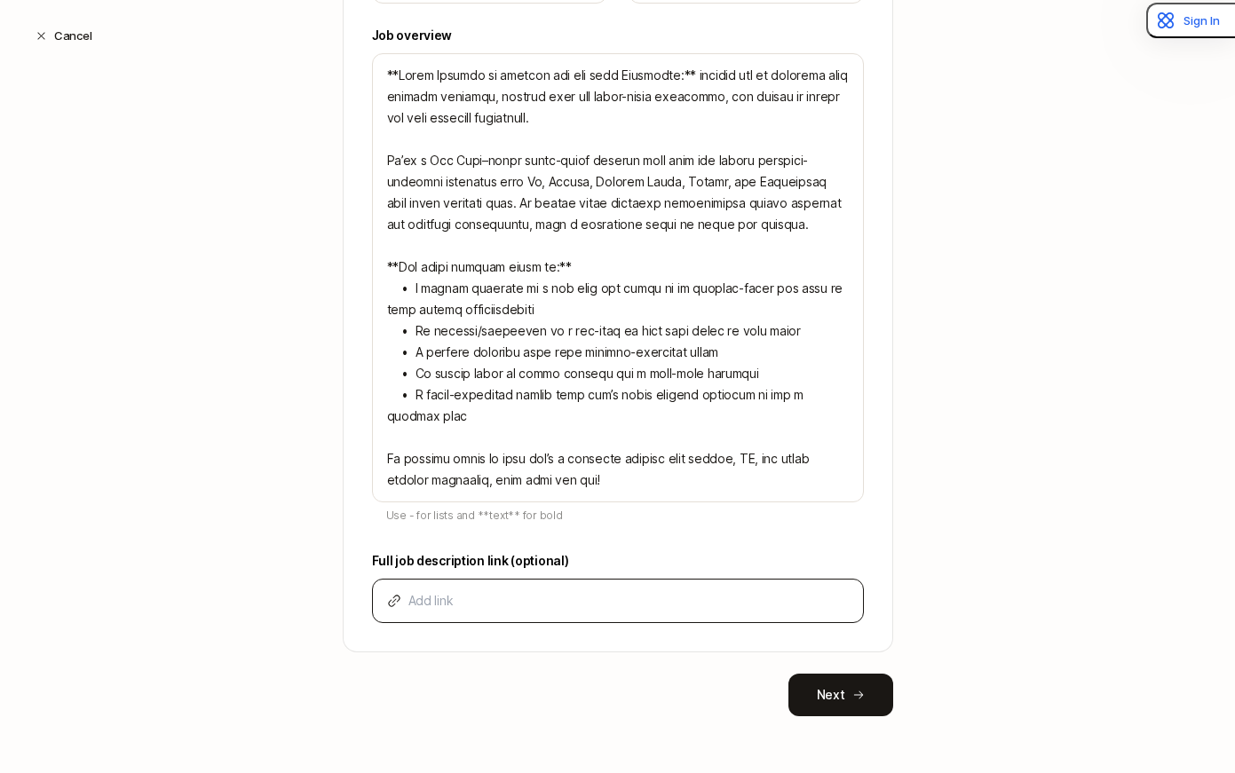
click at [478, 583] on div at bounding box center [618, 601] width 492 height 44
click at [456, 598] on input at bounding box center [628, 600] width 440 height 21
paste input "https://www.torchcapital.vc/blogs/torch-capital-is-hiring-an-associate"
type input "https://www.torchcapital.vc/blogs/torch-capital-is-hiring-an-associate"
type textarea "x"
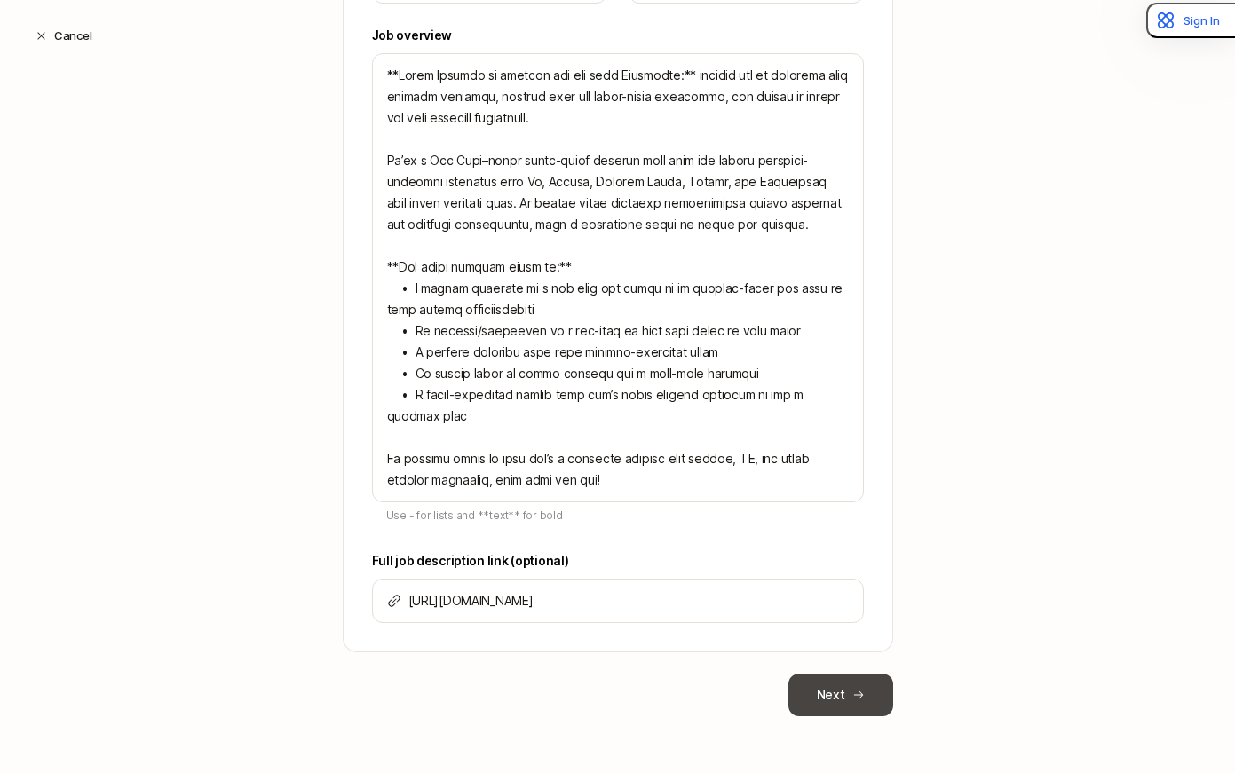
click at [846, 700] on button "Next" at bounding box center [841, 695] width 105 height 43
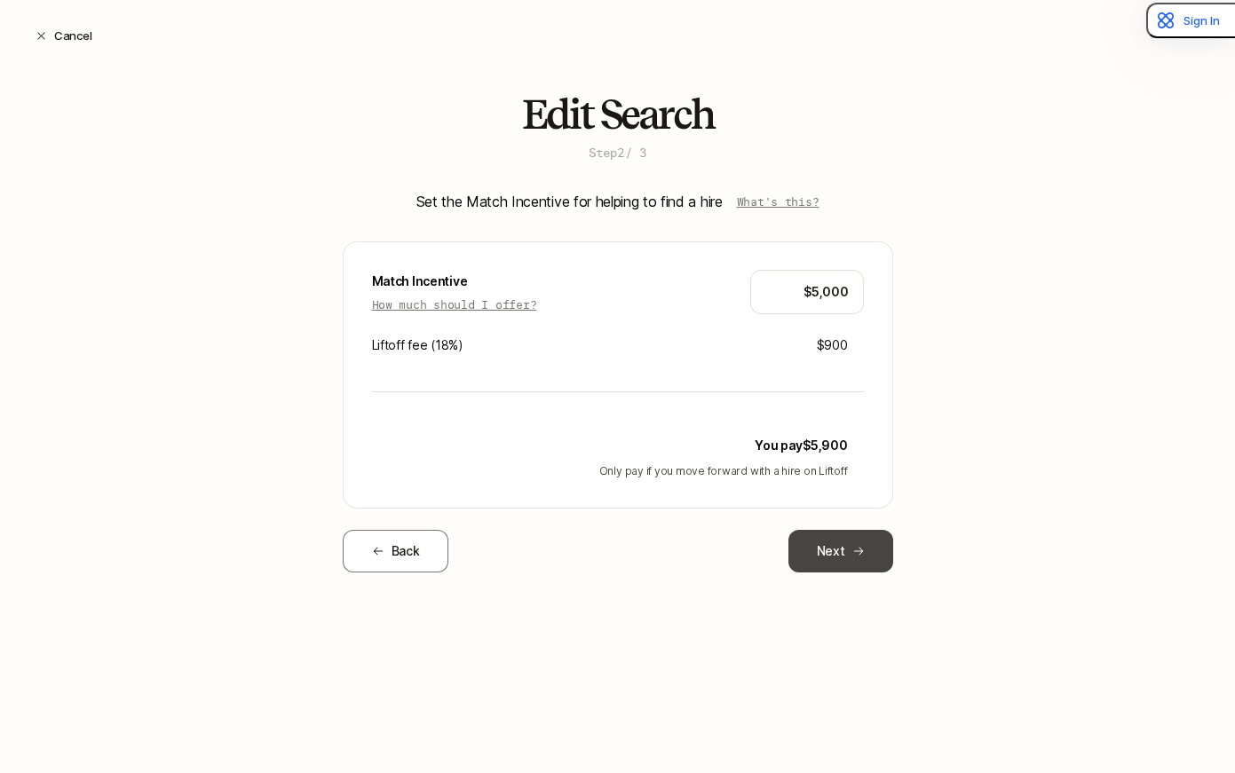
click at [836, 564] on button "Next" at bounding box center [841, 551] width 105 height 43
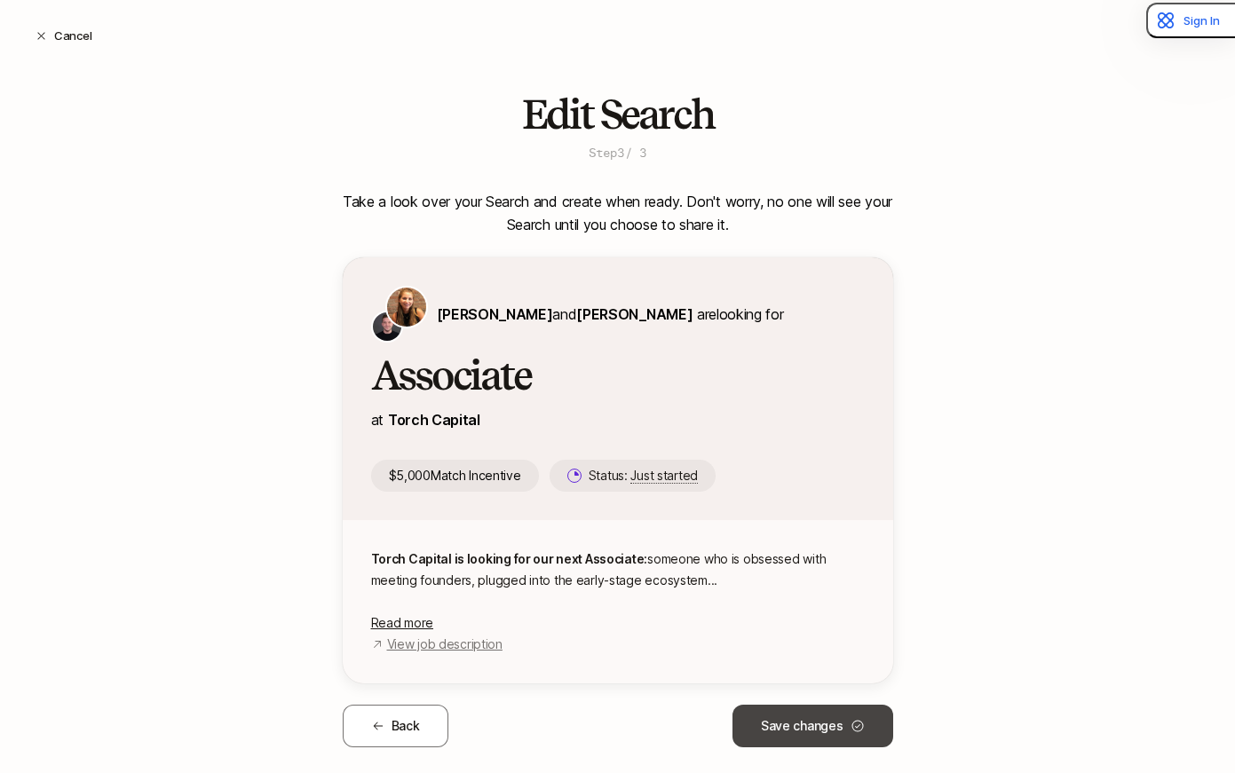
click at [813, 727] on button "Save changes" at bounding box center [813, 726] width 161 height 43
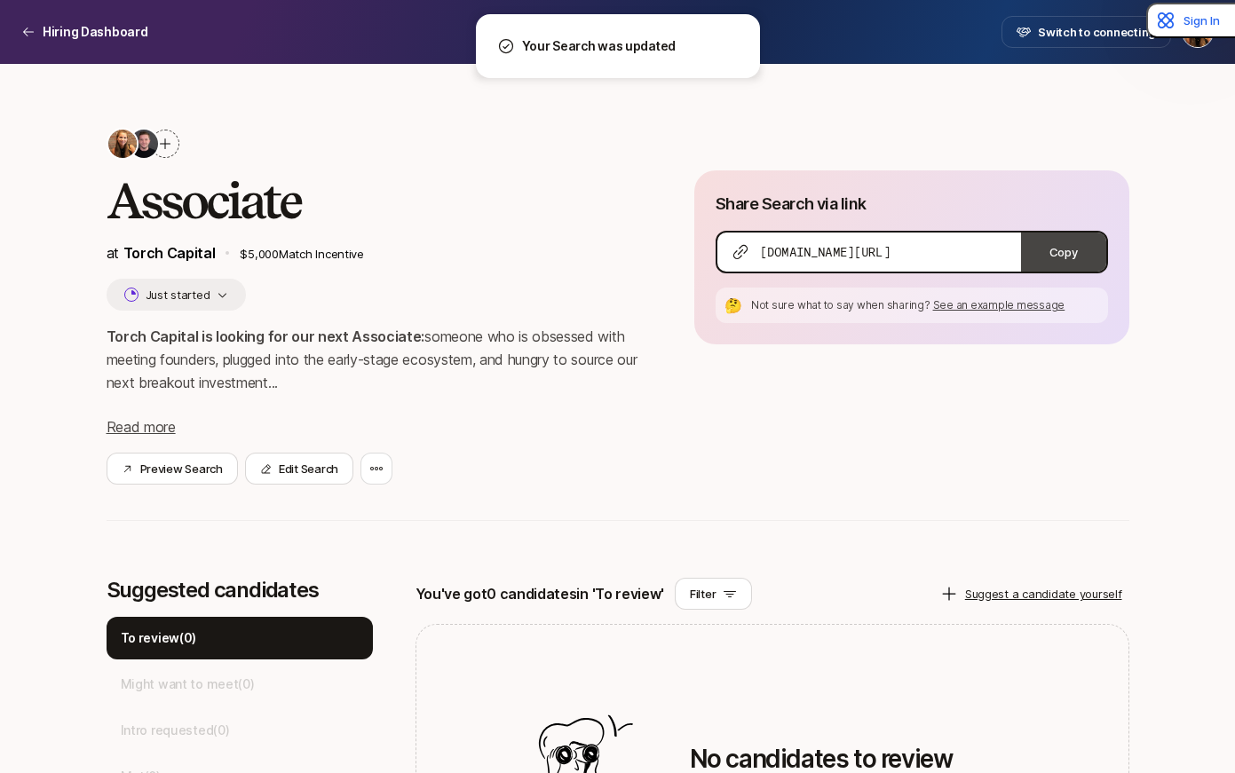
click at [1068, 253] on button "Copy" at bounding box center [1063, 252] width 85 height 39
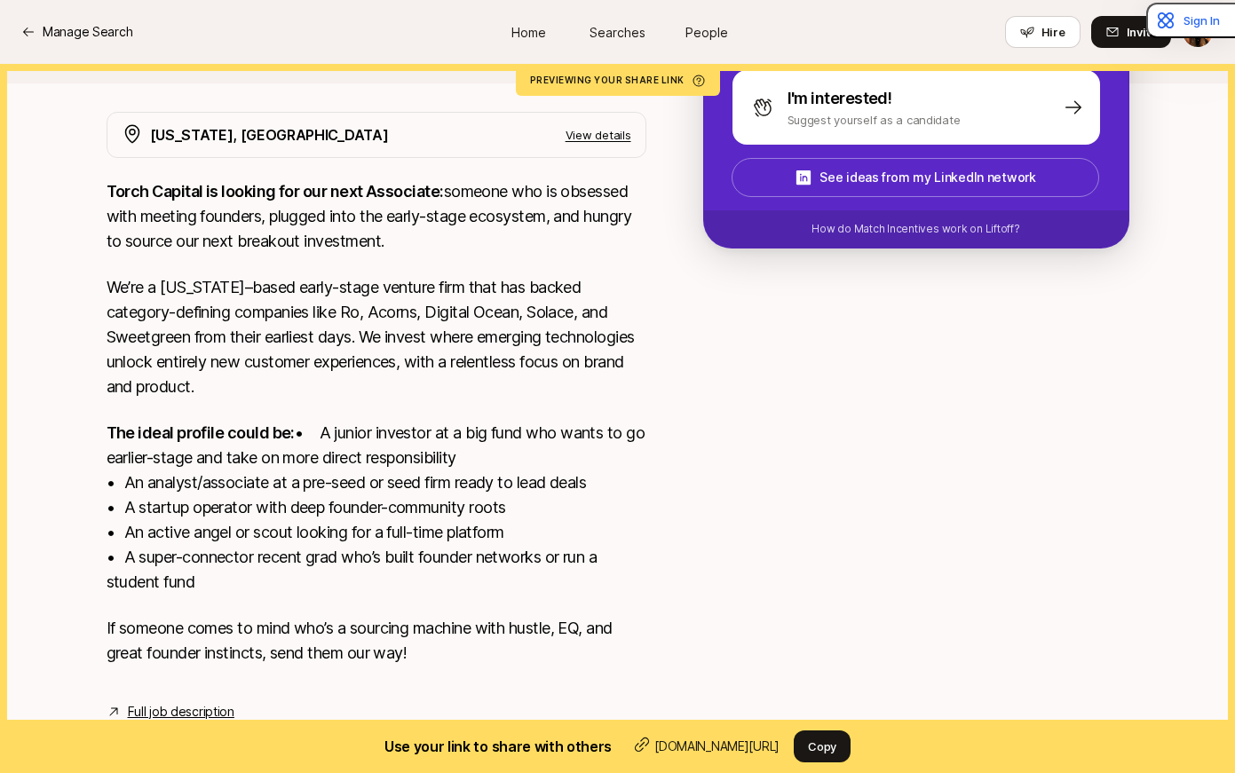
scroll to position [328, 0]
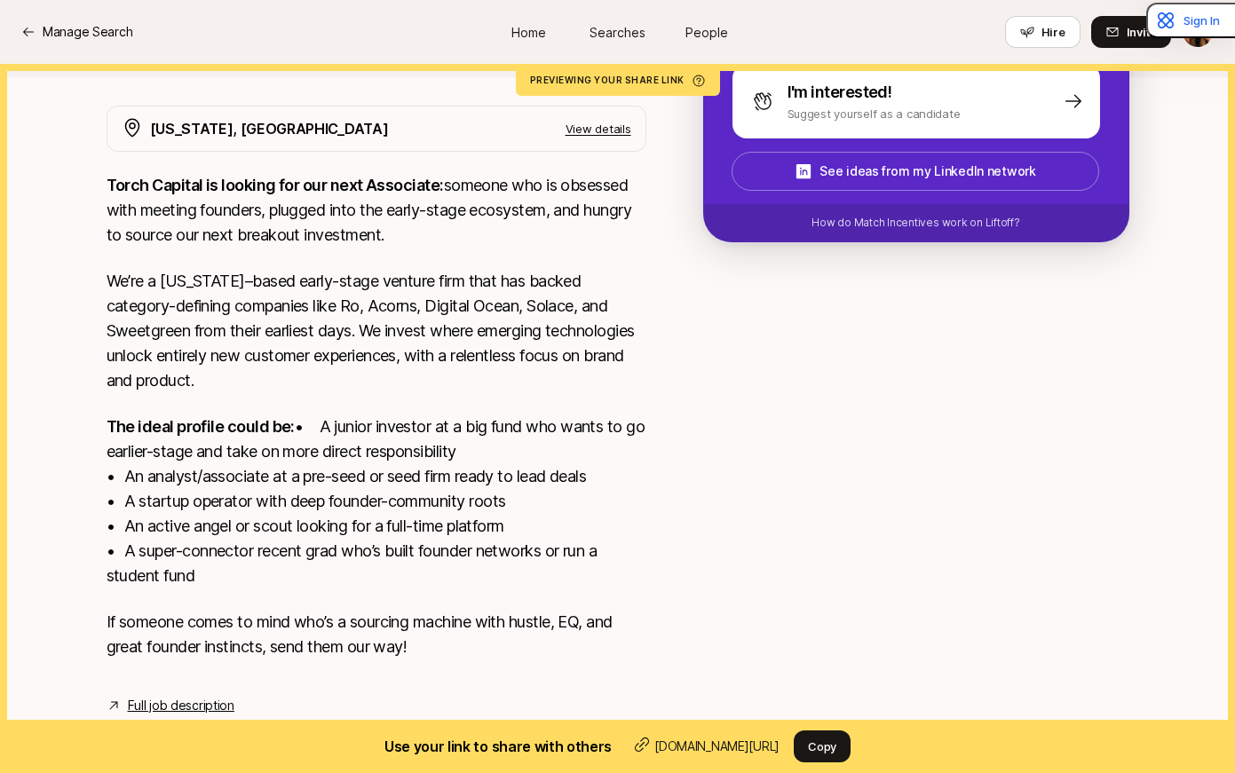
click at [168, 702] on link "Full job description" at bounding box center [181, 705] width 107 height 21
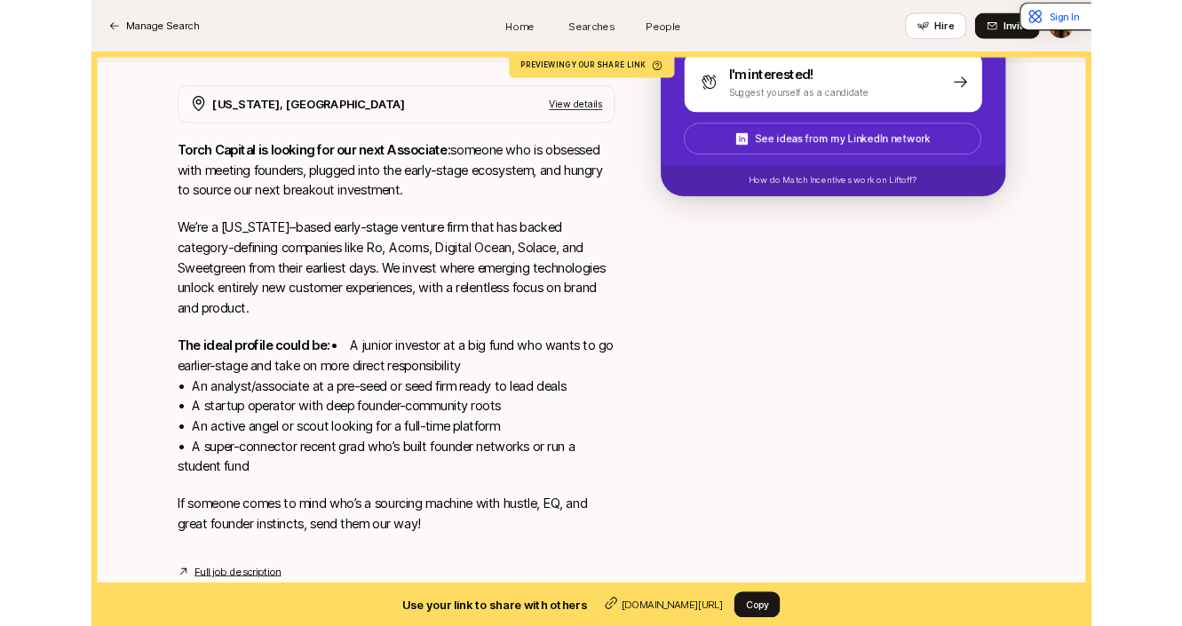
scroll to position [0, 0]
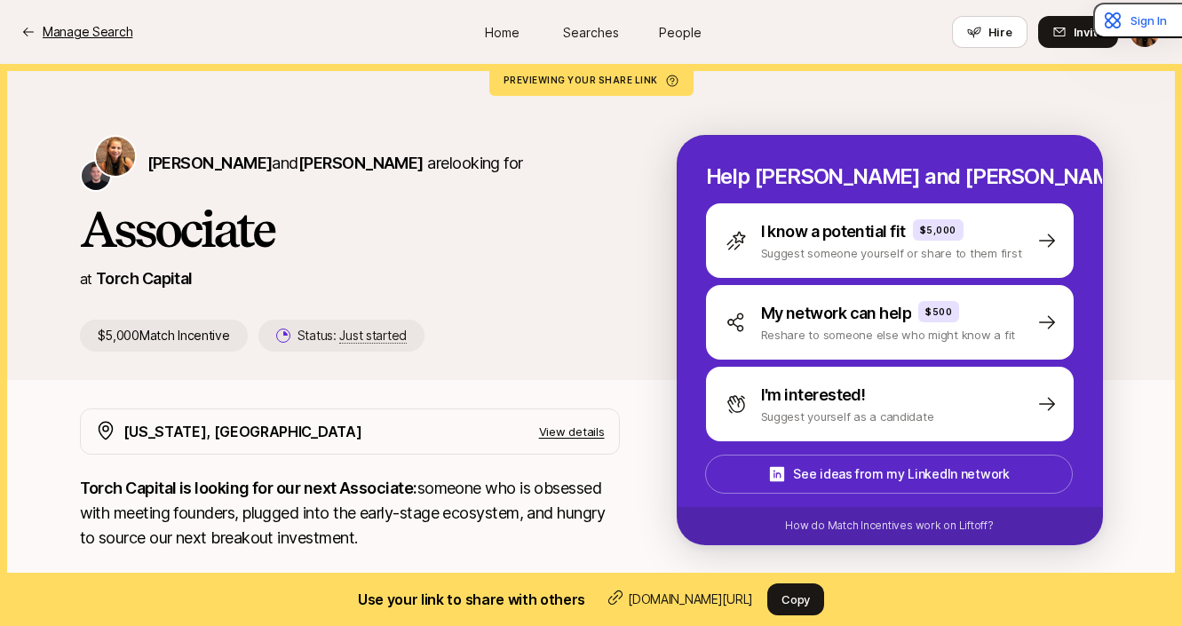
click at [67, 36] on p "Manage Search" at bounding box center [88, 31] width 90 height 21
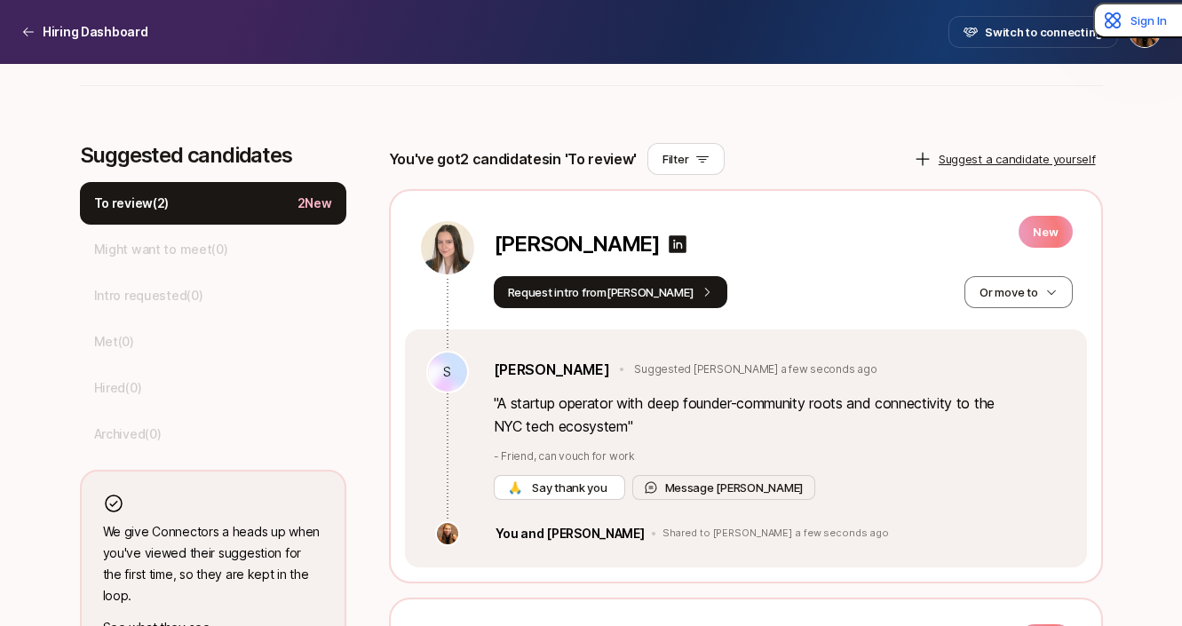
scroll to position [433, 0]
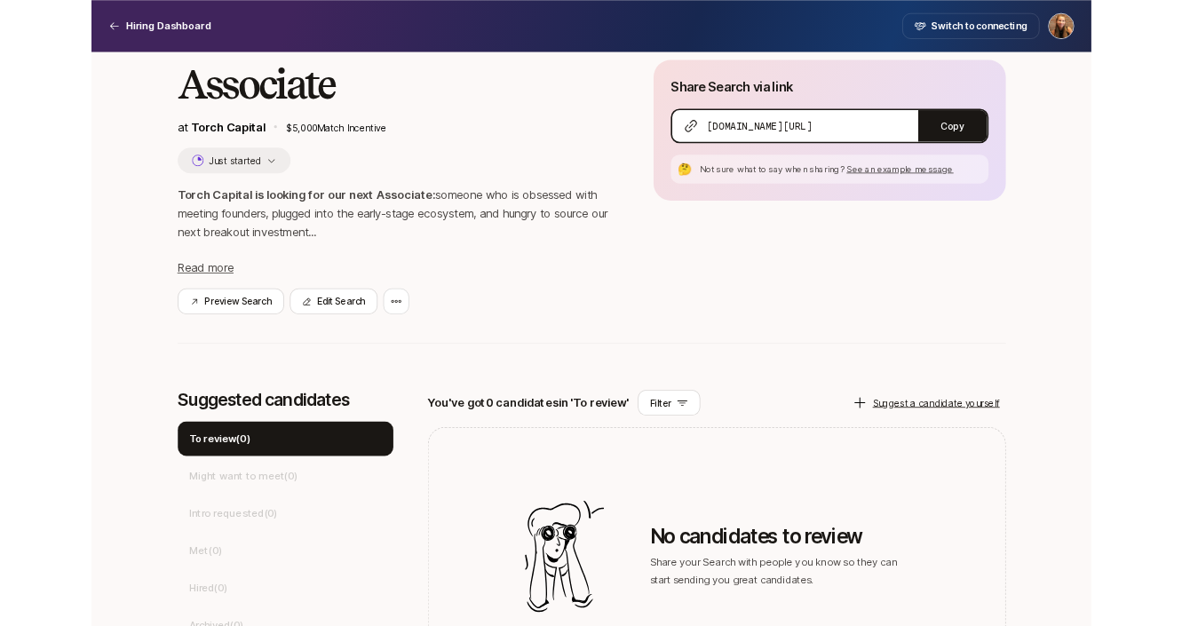
scroll to position [99, 0]
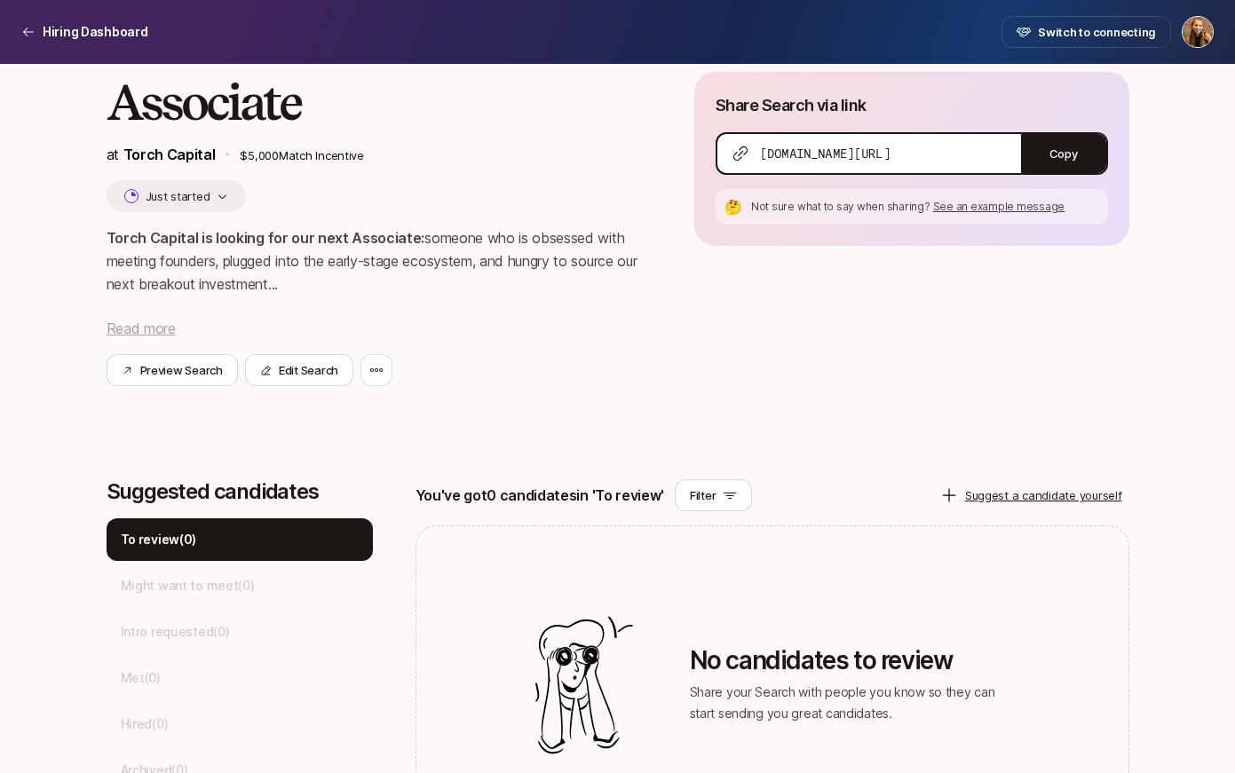
click at [151, 328] on span "Read more" at bounding box center [141, 329] width 69 height 18
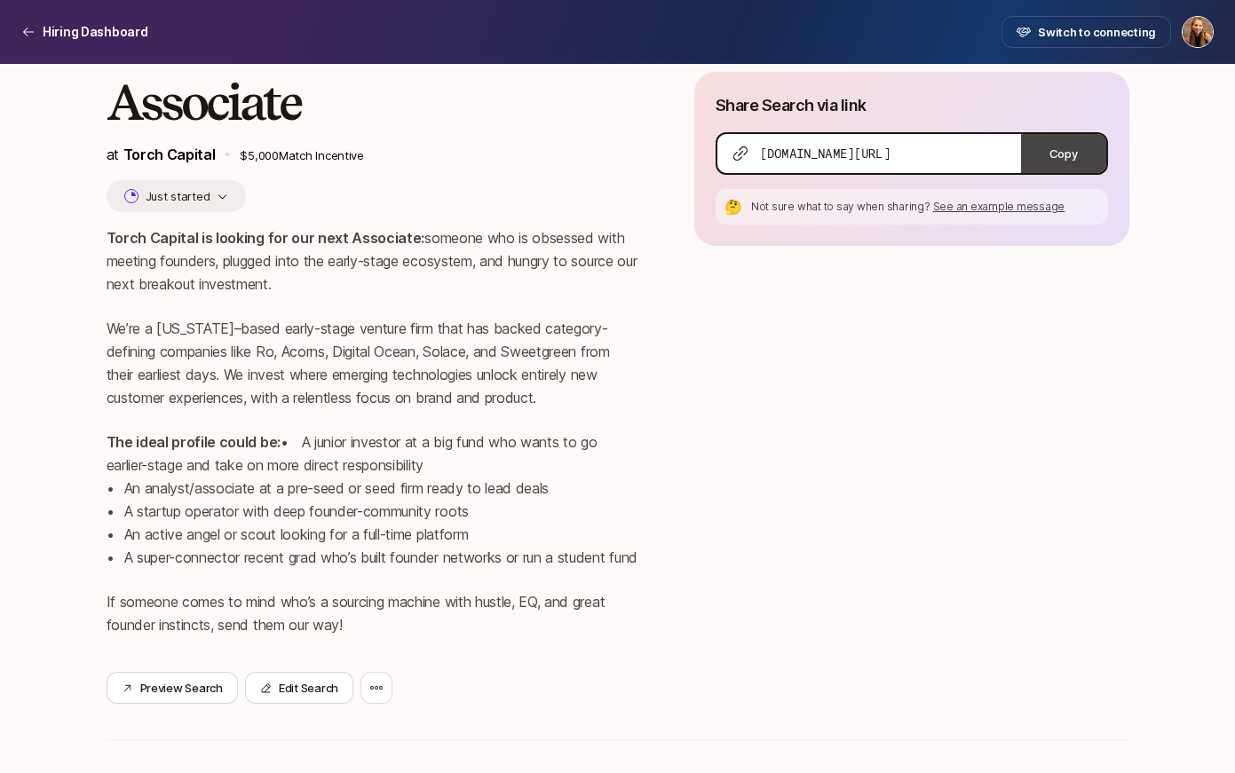
click at [1071, 156] on button "Copy" at bounding box center [1063, 153] width 85 height 39
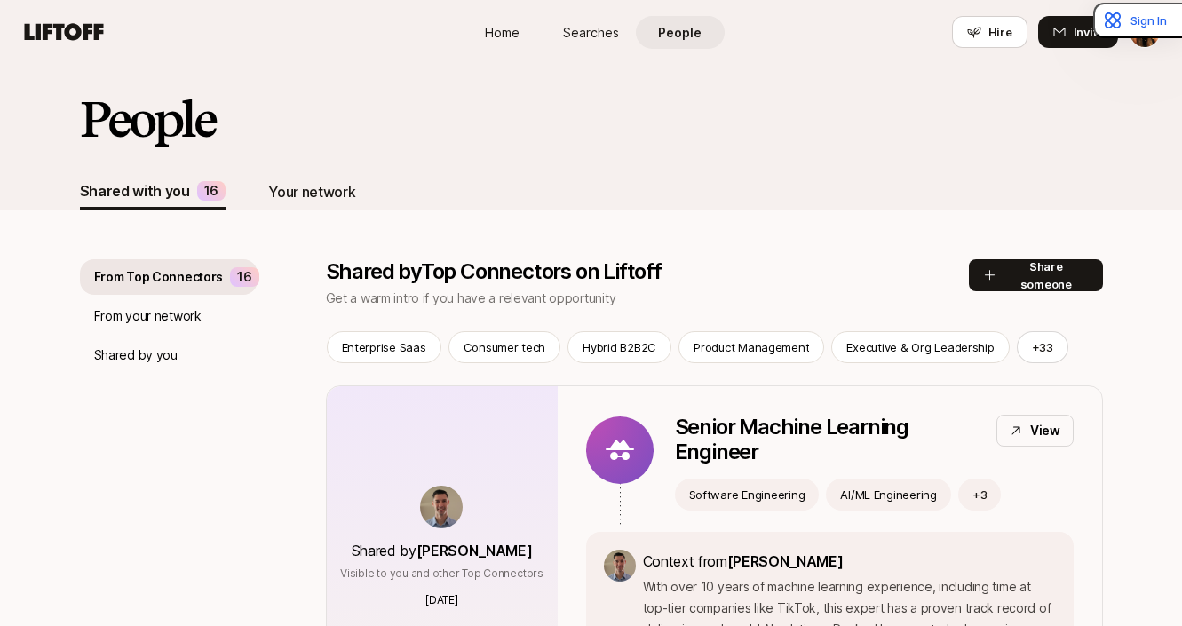
click at [308, 191] on div "Your network" at bounding box center [311, 191] width 87 height 23
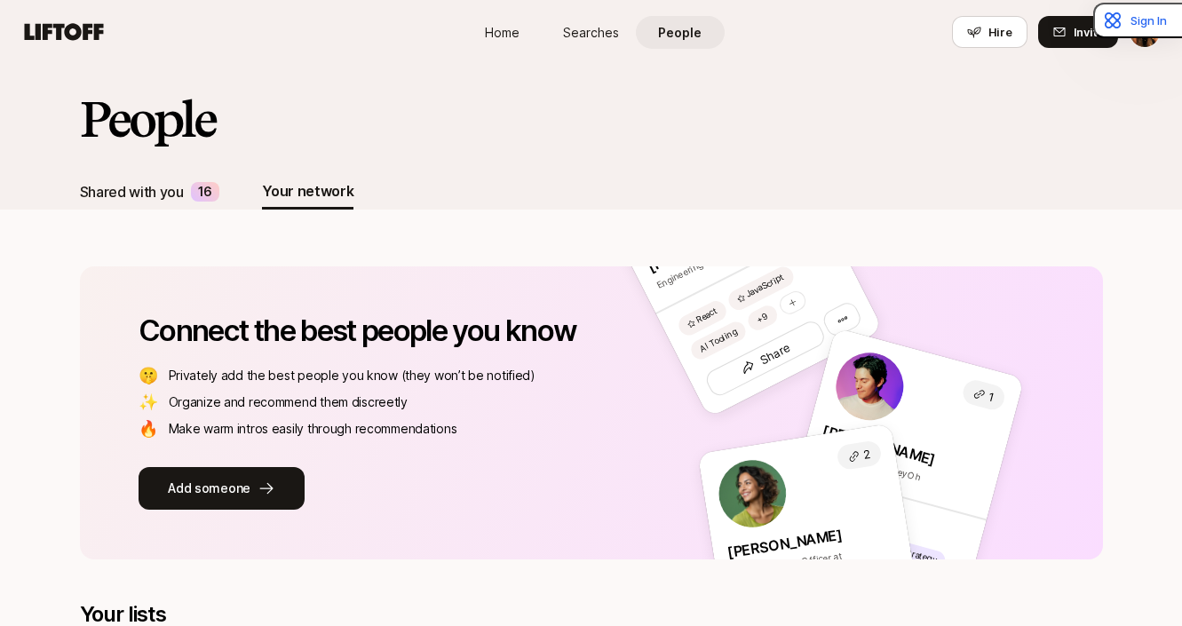
click at [139, 192] on div "Shared with you" at bounding box center [132, 191] width 104 height 23
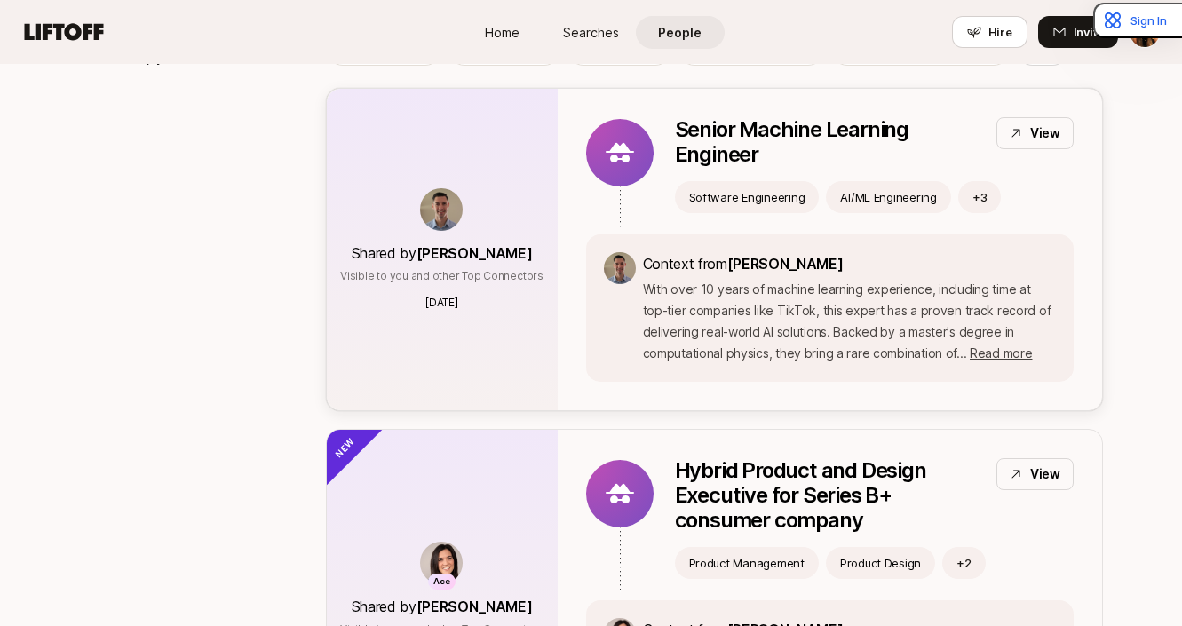
scroll to position [290, 0]
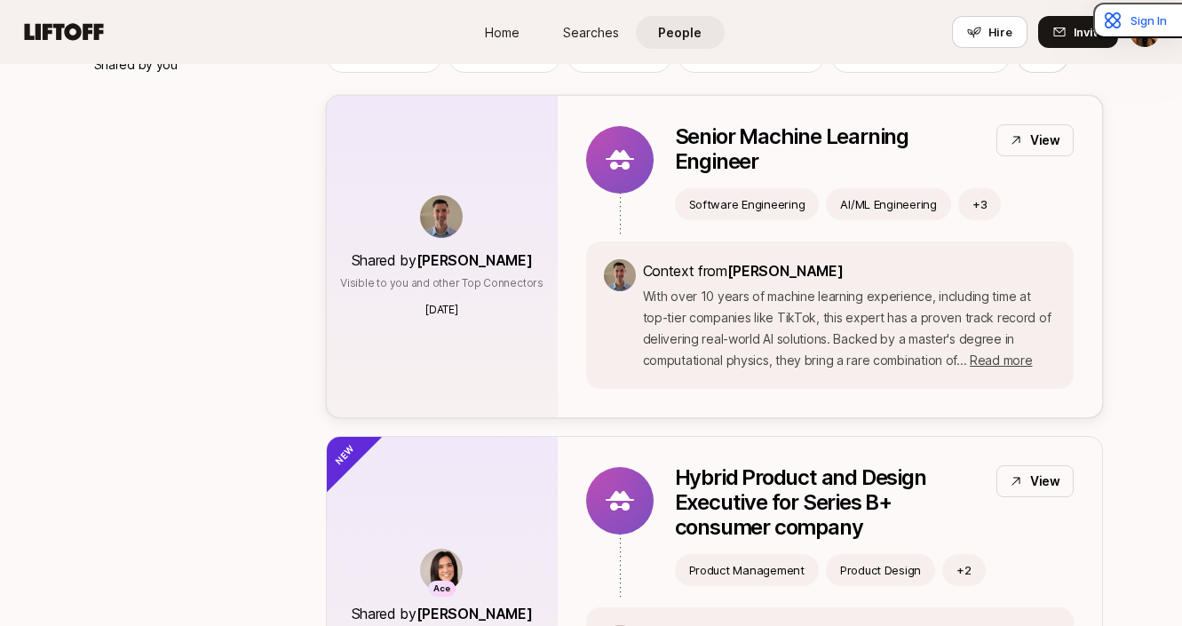
click at [678, 329] on p "With over 10 years of machine learning experience, including time at top-tier c…" at bounding box center [849, 328] width 413 height 85
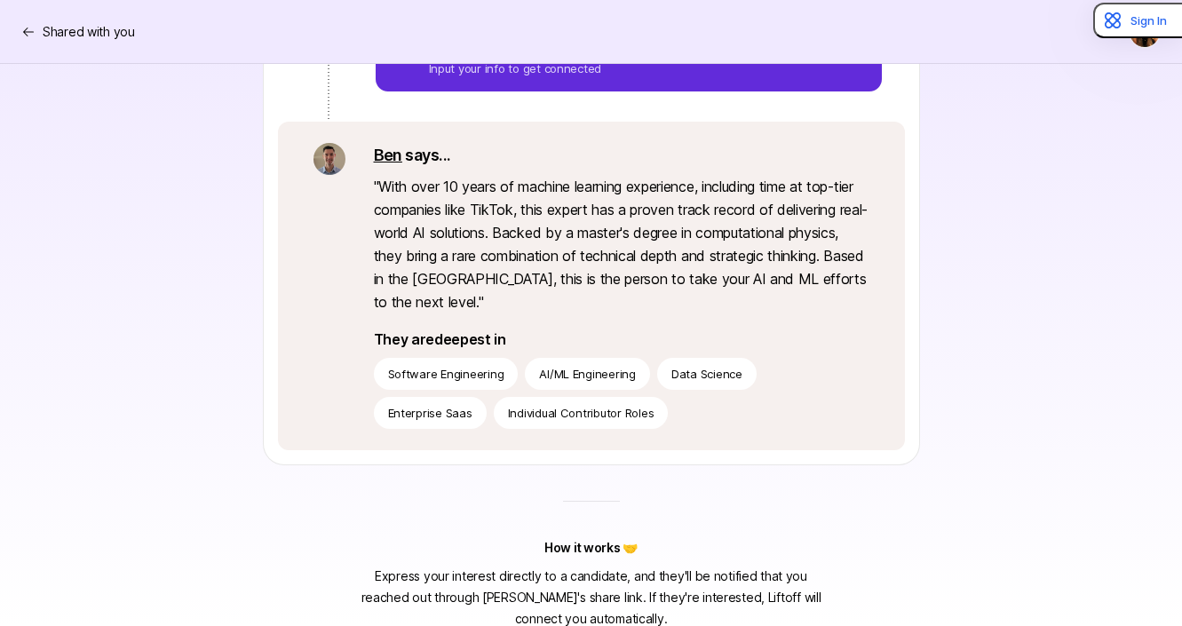
scroll to position [387, 0]
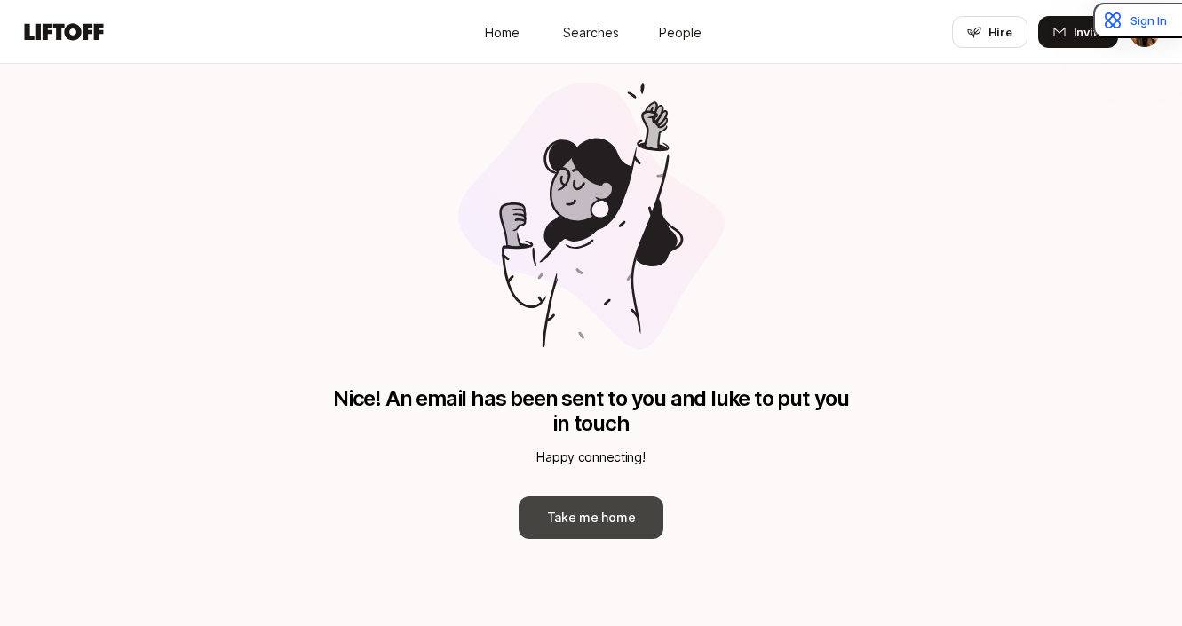
click at [588, 520] on button "Take me home" at bounding box center [592, 517] width 146 height 43
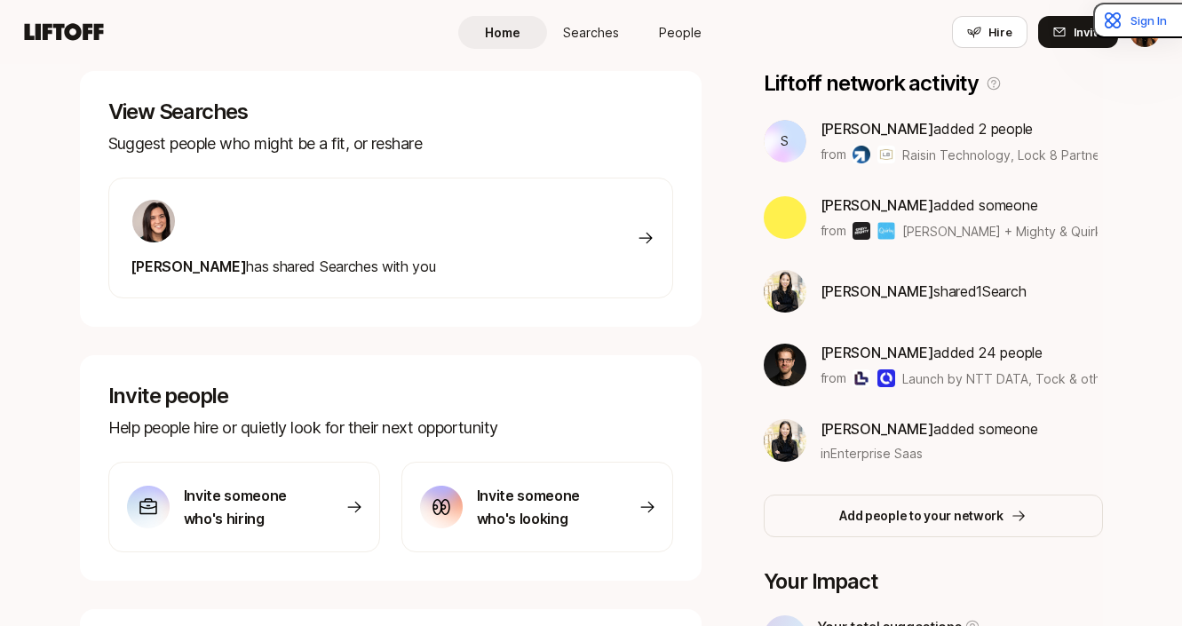
scroll to position [282, 0]
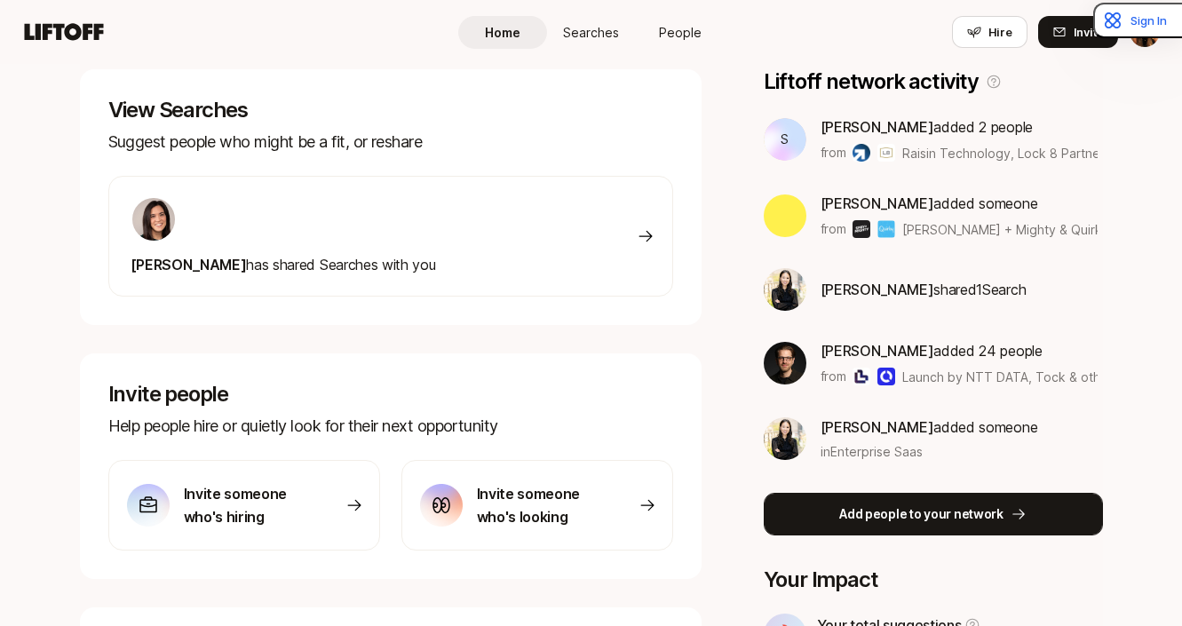
click at [922, 520] on p "Add people to your network" at bounding box center [921, 513] width 164 height 21
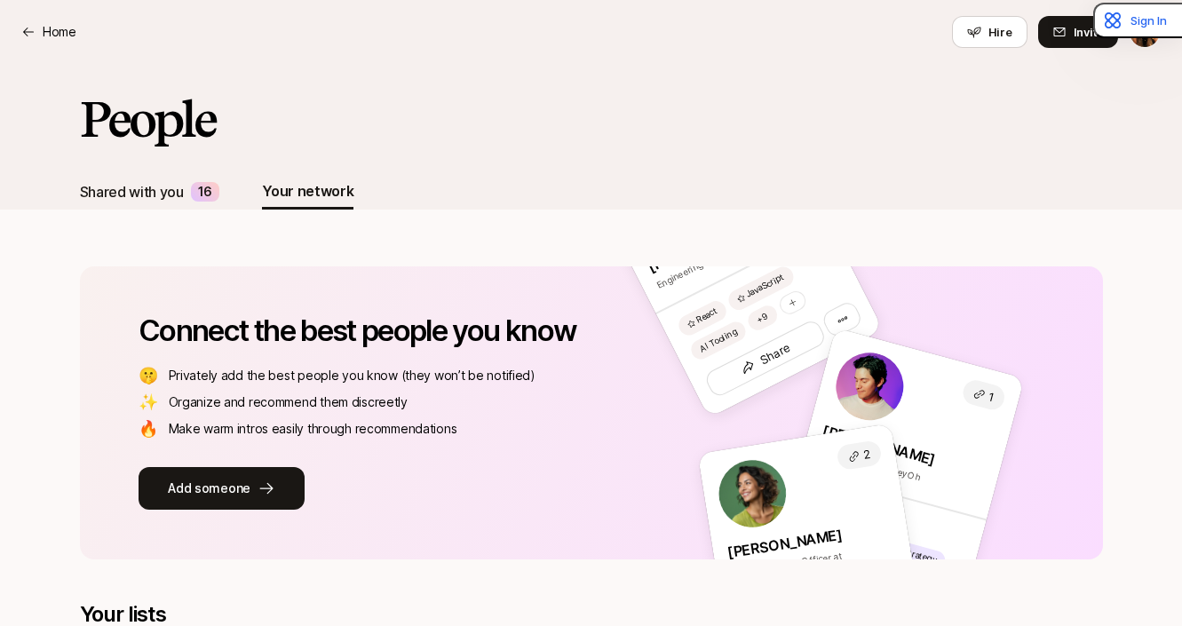
click at [133, 199] on div "Shared with you" at bounding box center [132, 191] width 104 height 23
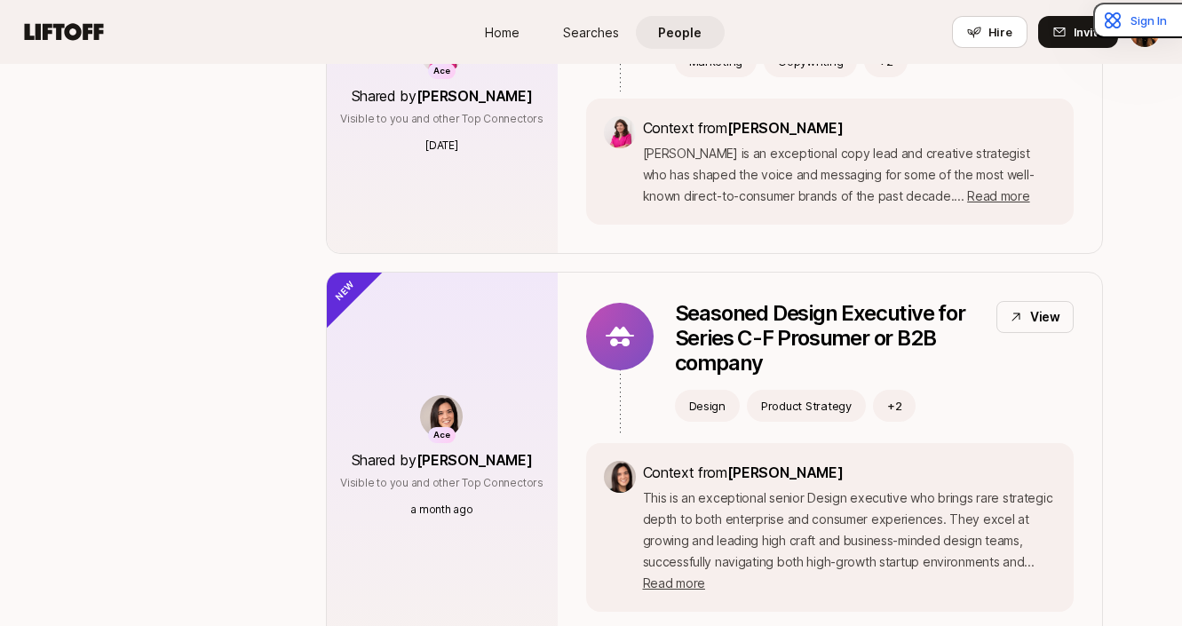
scroll to position [1329, 0]
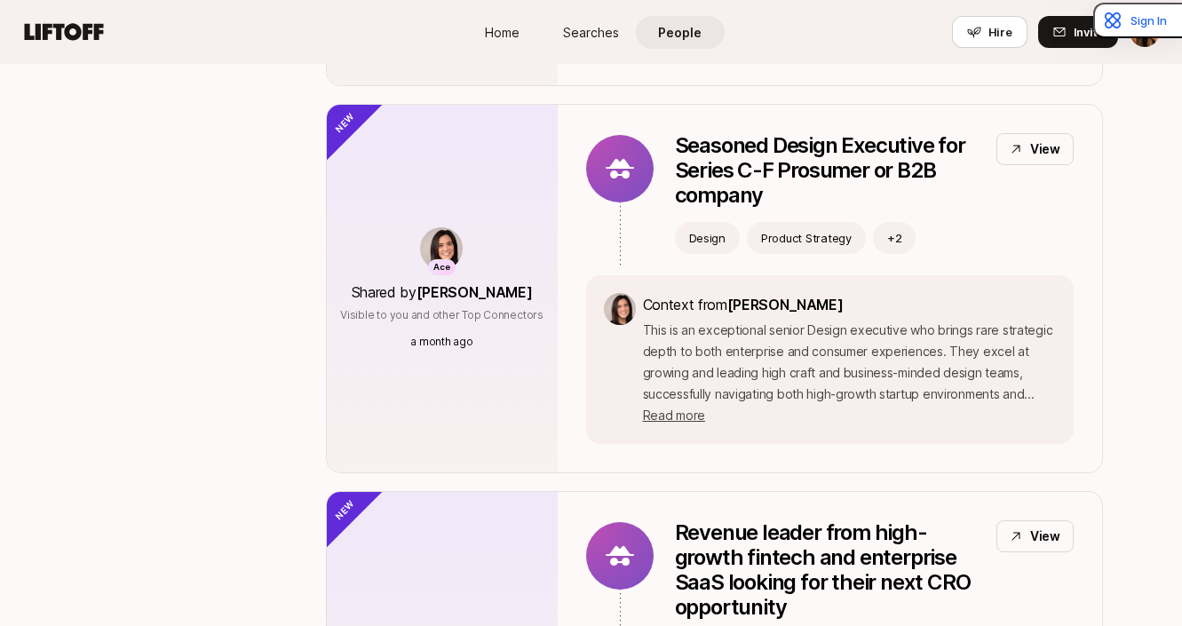
click at [497, 29] on span "Home" at bounding box center [502, 32] width 35 height 19
